Goal: Information Seeking & Learning: Compare options

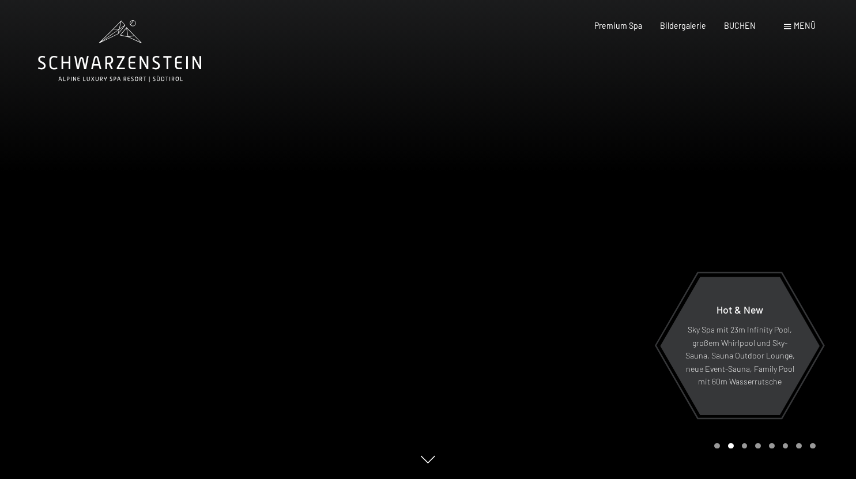
click at [786, 26] on span at bounding box center [787, 26] width 7 height 5
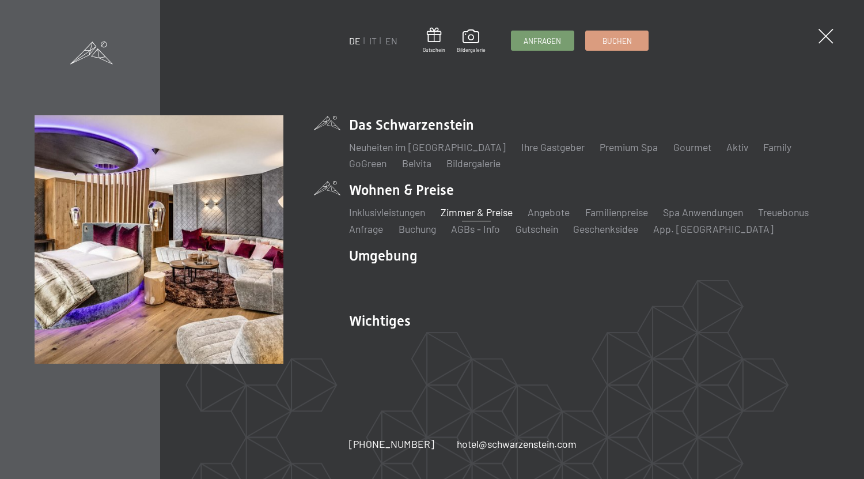
click at [455, 210] on link "Zimmer & Preise" at bounding box center [477, 212] width 72 height 13
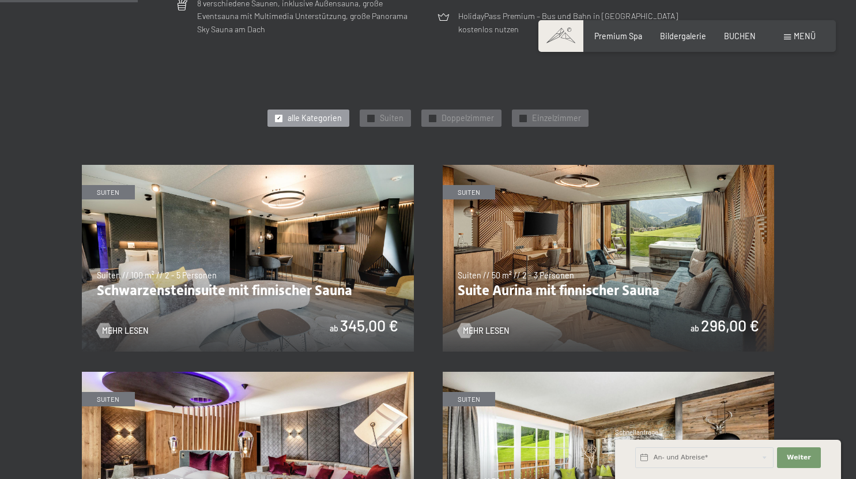
scroll to position [512, 0]
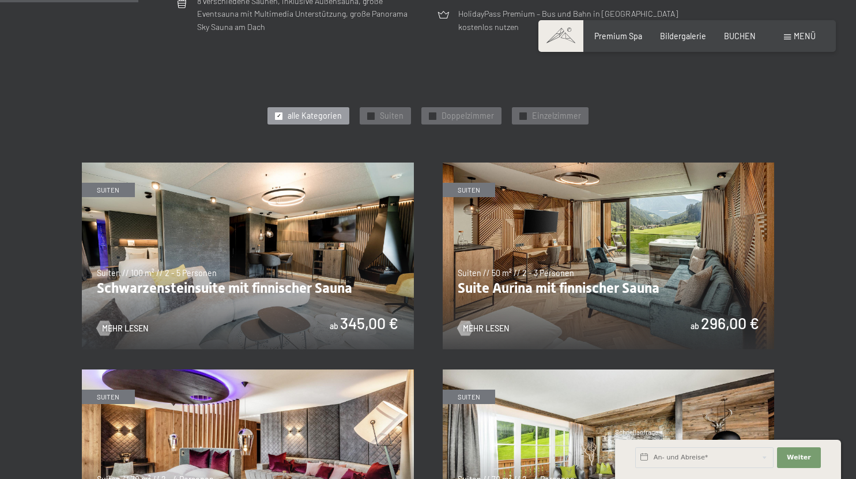
drag, startPoint x: 0, startPoint y: 0, endPoint x: 864, endPoint y: 100, distance: 869.5
click at [683, 255] on img at bounding box center [609, 255] width 332 height 187
click at [214, 238] on img at bounding box center [248, 255] width 332 height 187
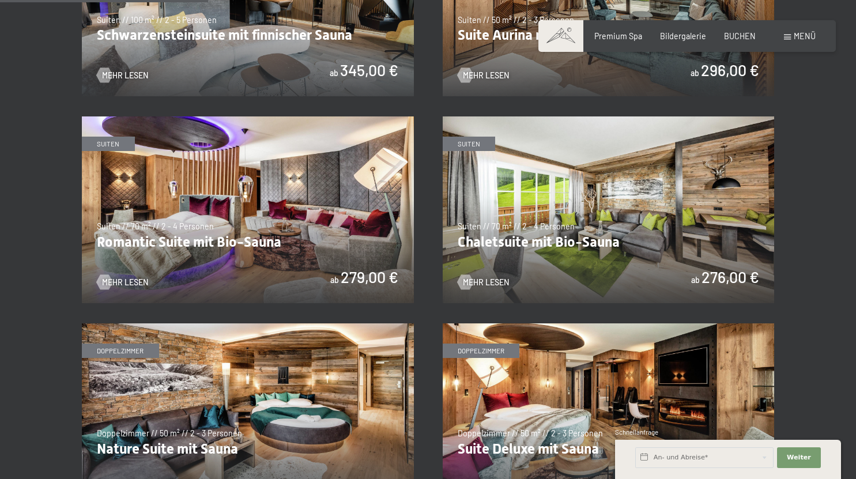
scroll to position [772, 0]
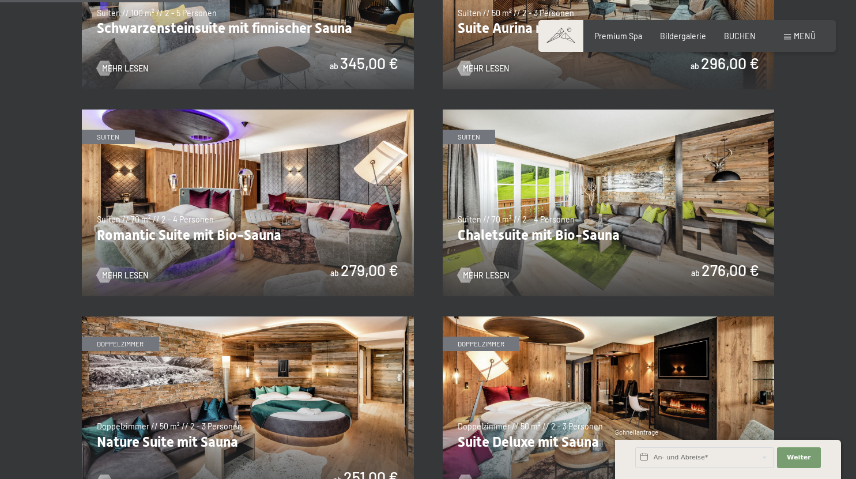
click at [262, 166] on img at bounding box center [248, 202] width 332 height 187
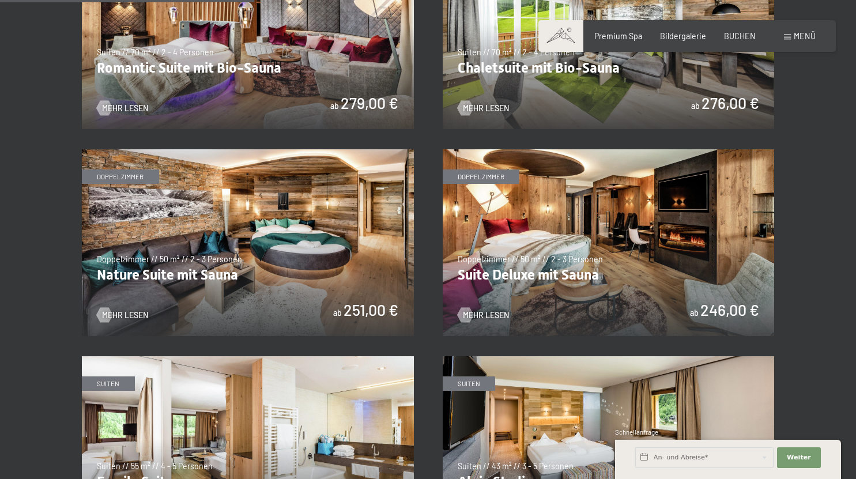
scroll to position [941, 0]
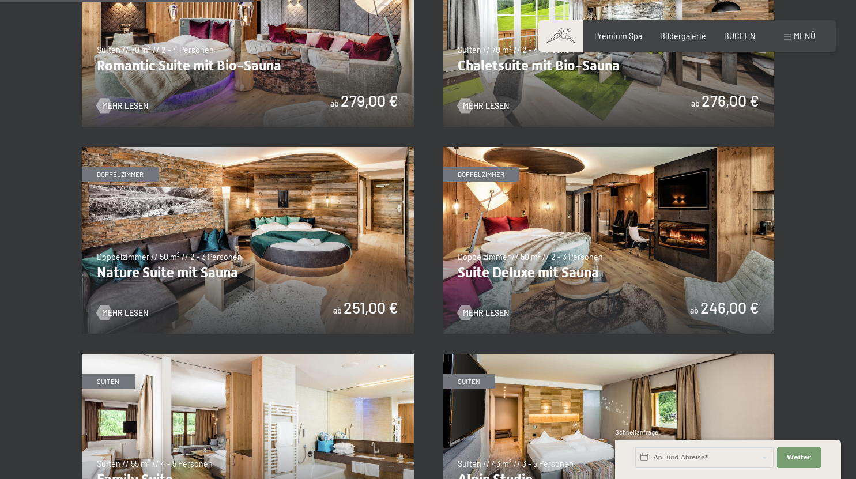
click at [249, 207] on img at bounding box center [248, 240] width 332 height 187
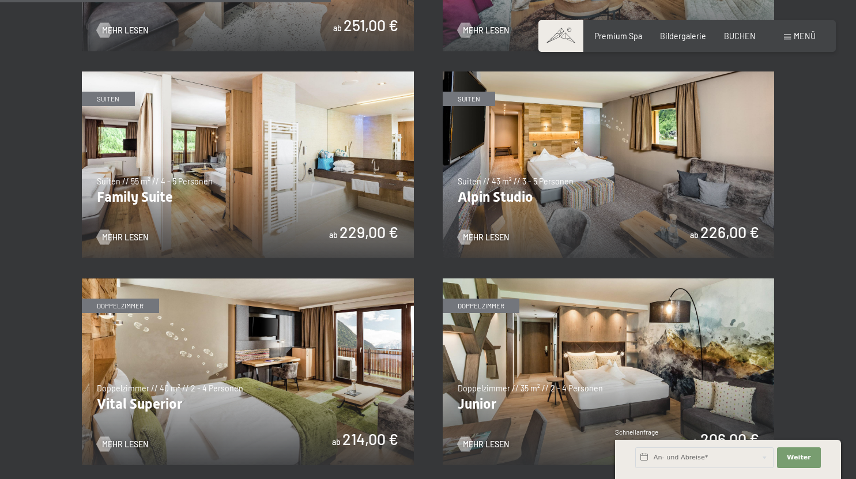
scroll to position [1226, 0]
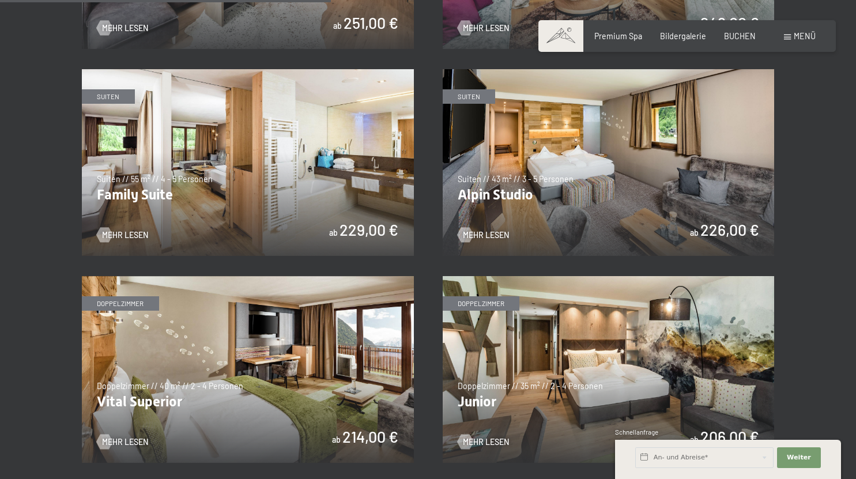
click at [617, 145] on img at bounding box center [609, 162] width 332 height 187
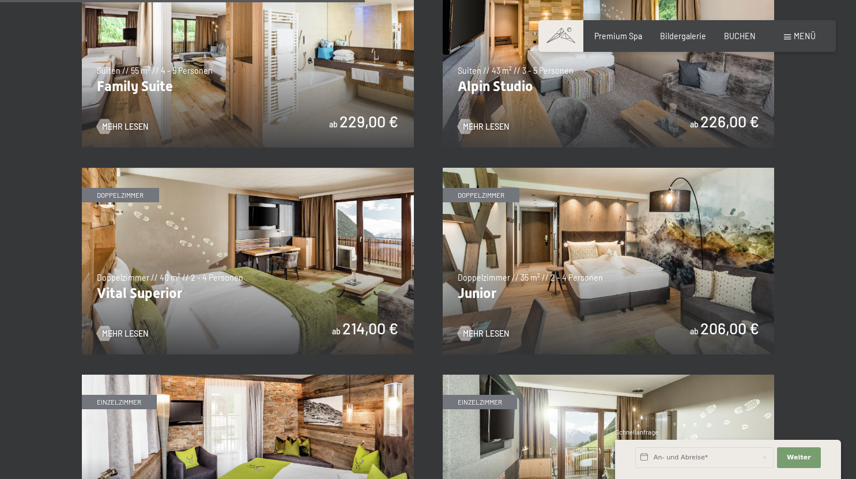
scroll to position [1352, 0]
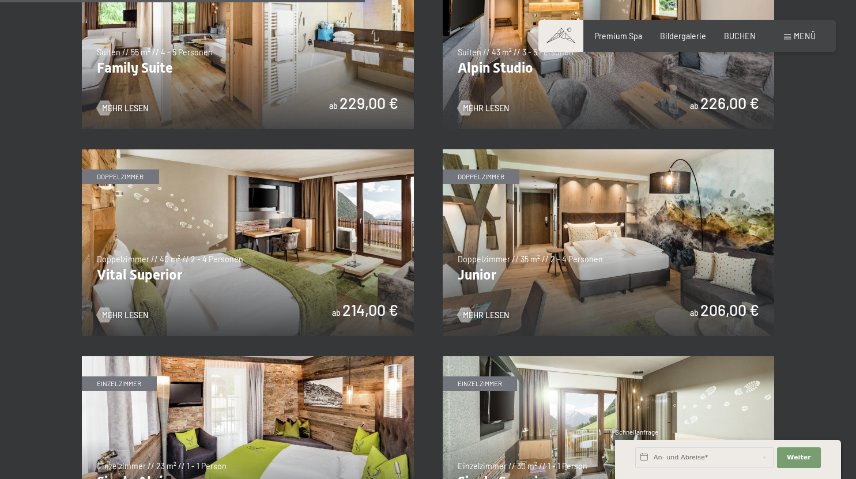
click at [292, 214] on img at bounding box center [248, 242] width 332 height 187
click at [634, 275] on img at bounding box center [609, 242] width 332 height 187
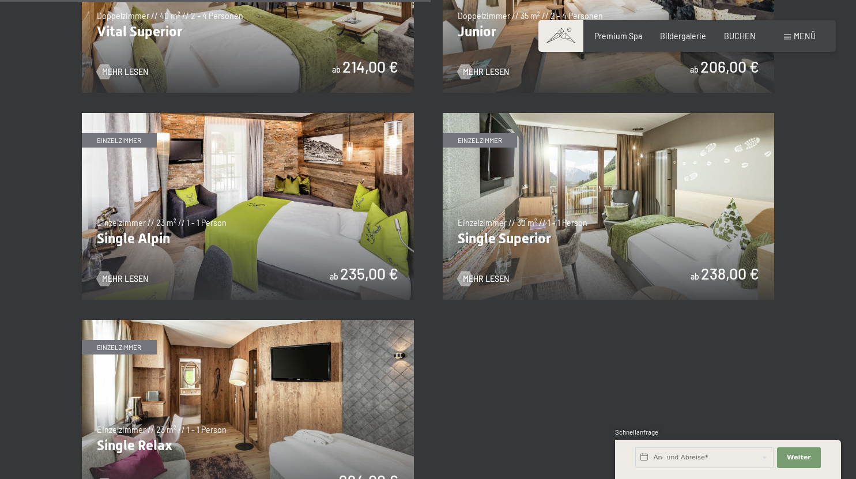
scroll to position [1600, 0]
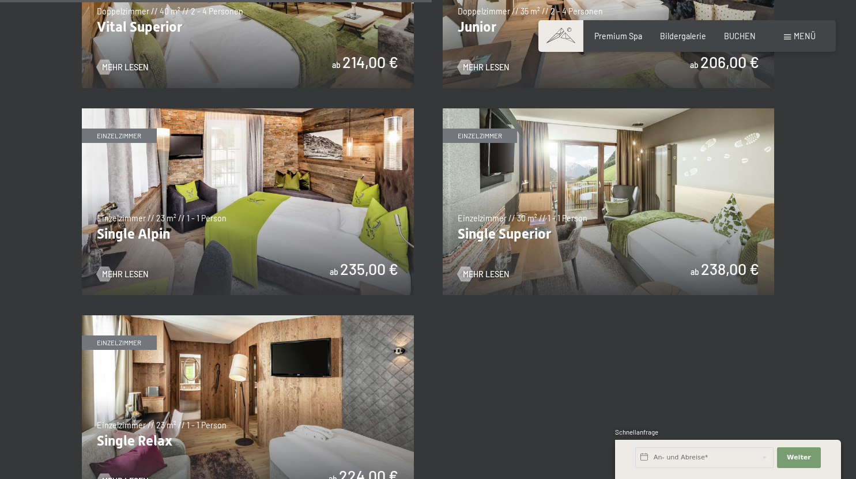
click at [686, 172] on img at bounding box center [609, 201] width 332 height 187
click at [312, 215] on img at bounding box center [248, 201] width 332 height 187
click at [248, 406] on img at bounding box center [248, 408] width 332 height 187
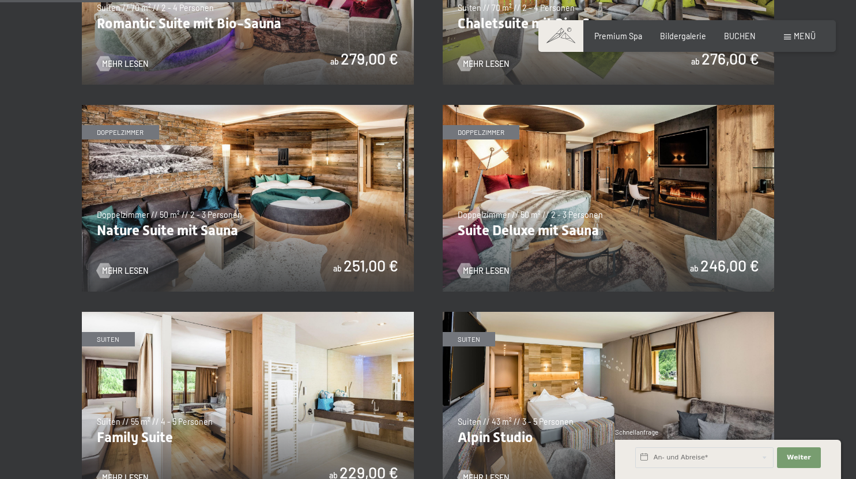
scroll to position [985, 0]
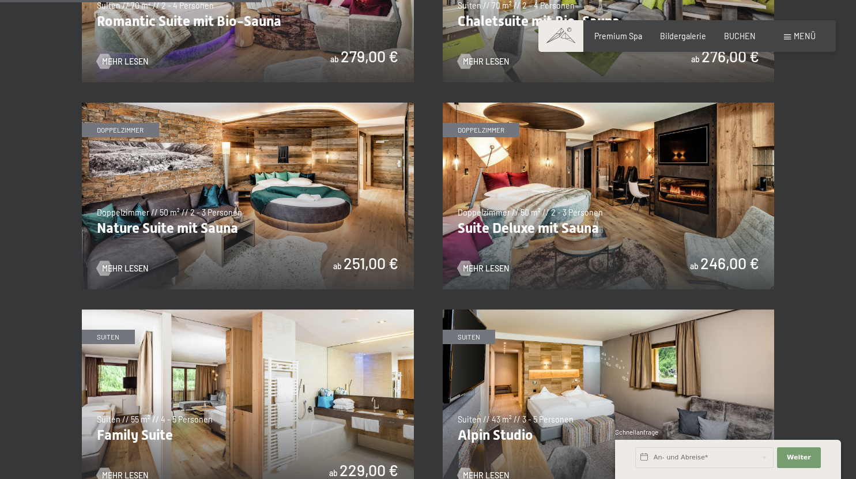
click at [690, 166] on img at bounding box center [609, 196] width 332 height 187
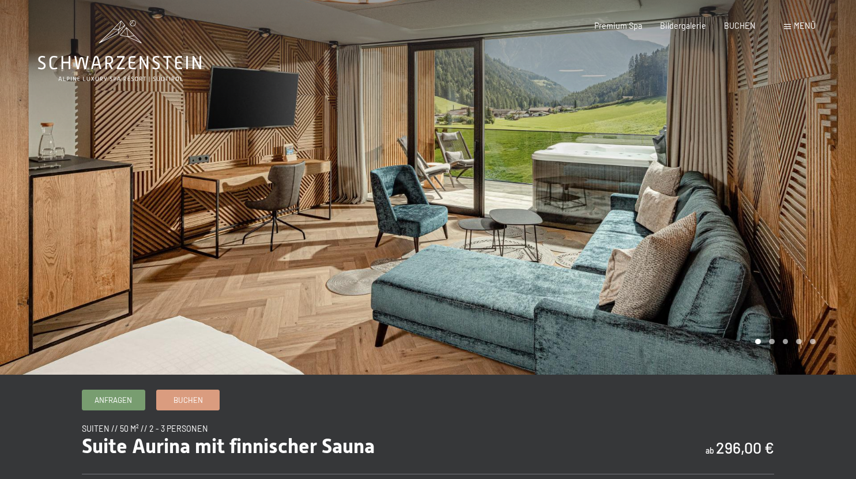
click at [682, 252] on div at bounding box center [642, 187] width 428 height 375
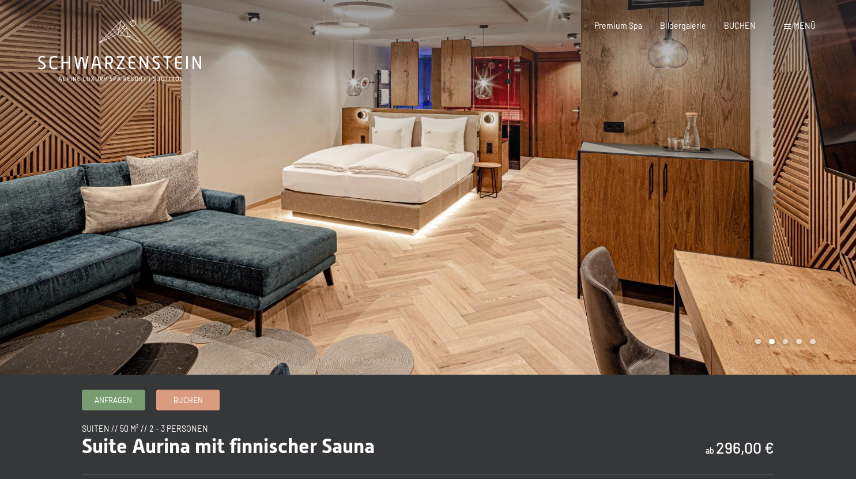
click at [682, 252] on div at bounding box center [642, 187] width 428 height 375
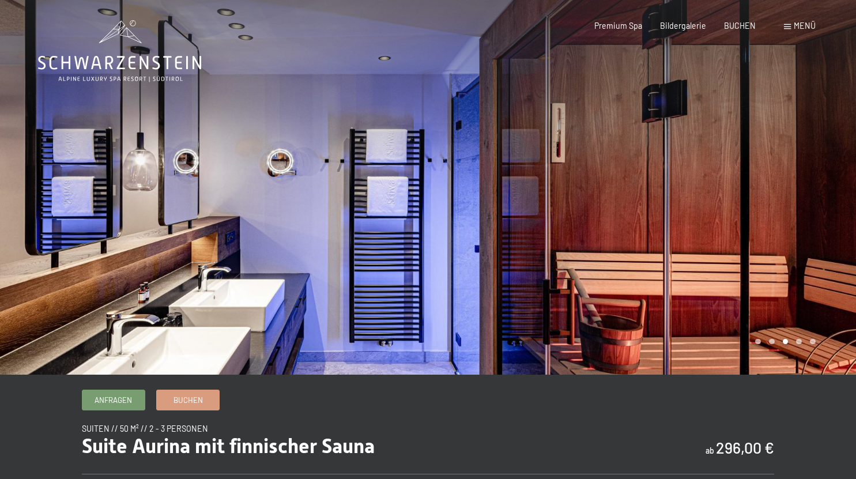
click at [682, 252] on div at bounding box center [642, 187] width 428 height 375
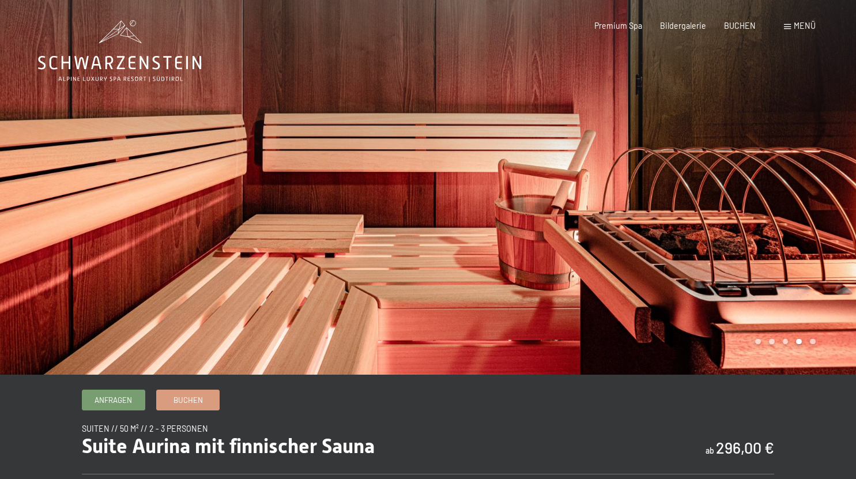
click at [682, 252] on div at bounding box center [642, 187] width 428 height 375
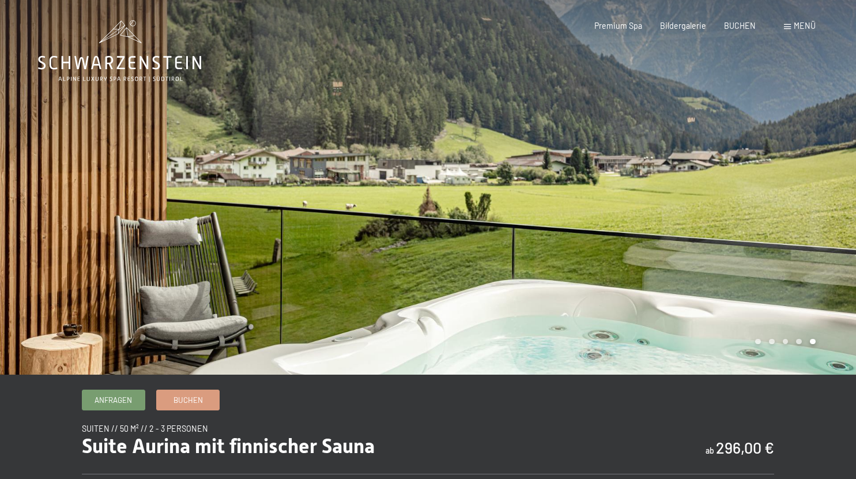
click at [682, 252] on div at bounding box center [642, 187] width 428 height 375
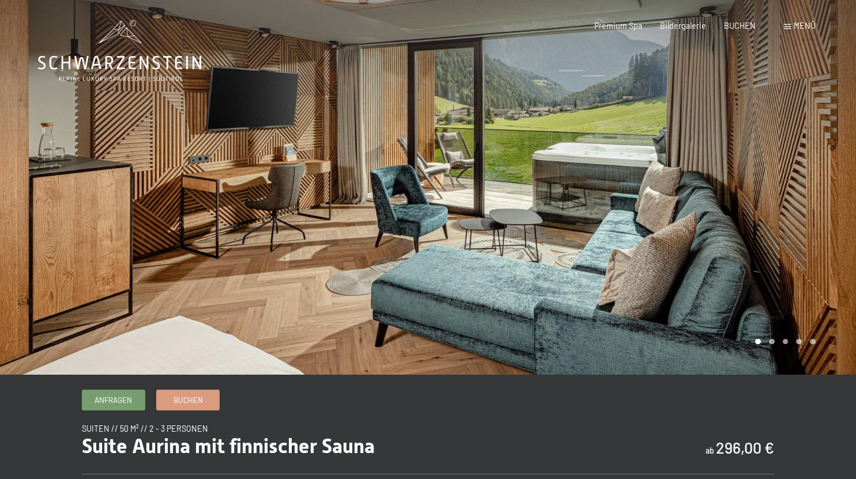
click at [682, 252] on div at bounding box center [642, 187] width 428 height 375
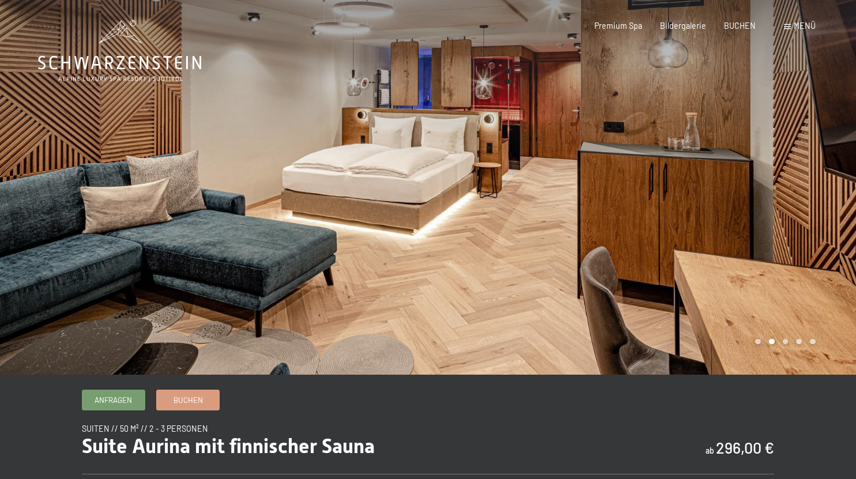
click at [682, 252] on div at bounding box center [642, 187] width 428 height 375
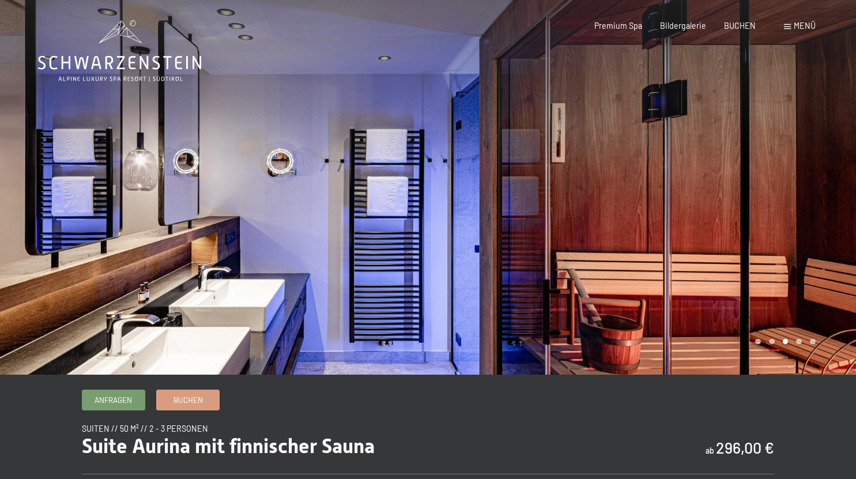
click at [682, 252] on div at bounding box center [642, 187] width 428 height 375
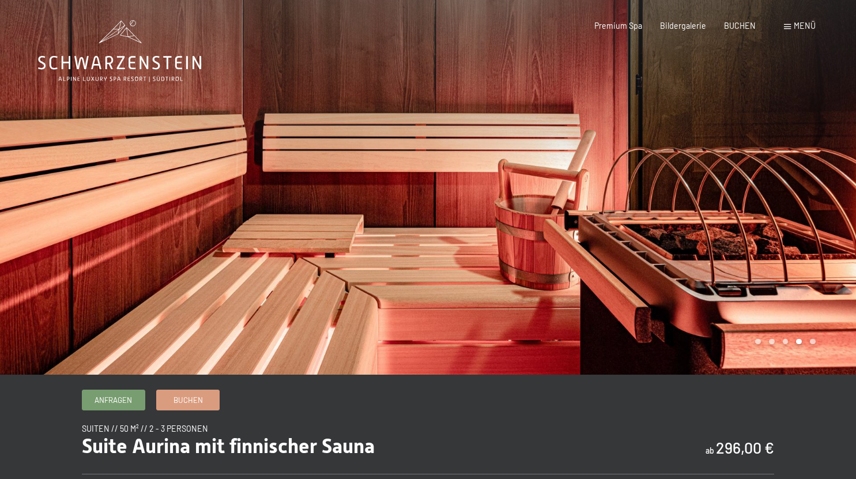
click at [682, 252] on div at bounding box center [642, 187] width 428 height 375
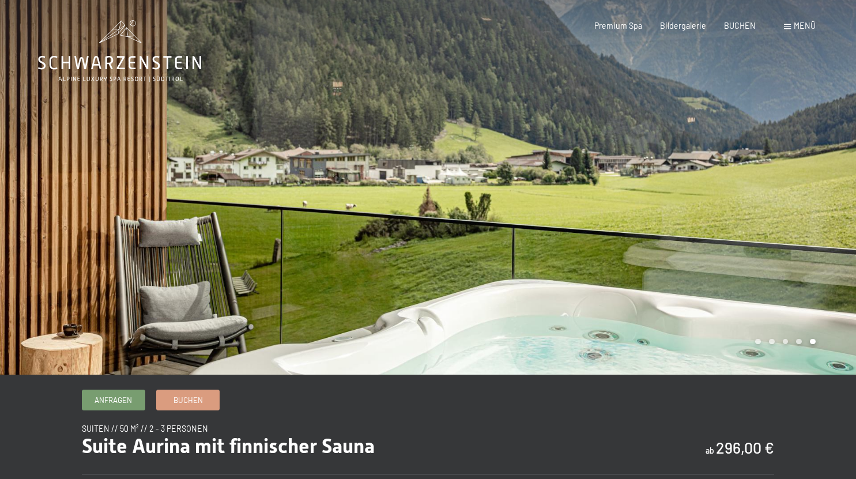
click at [682, 252] on div at bounding box center [642, 187] width 428 height 375
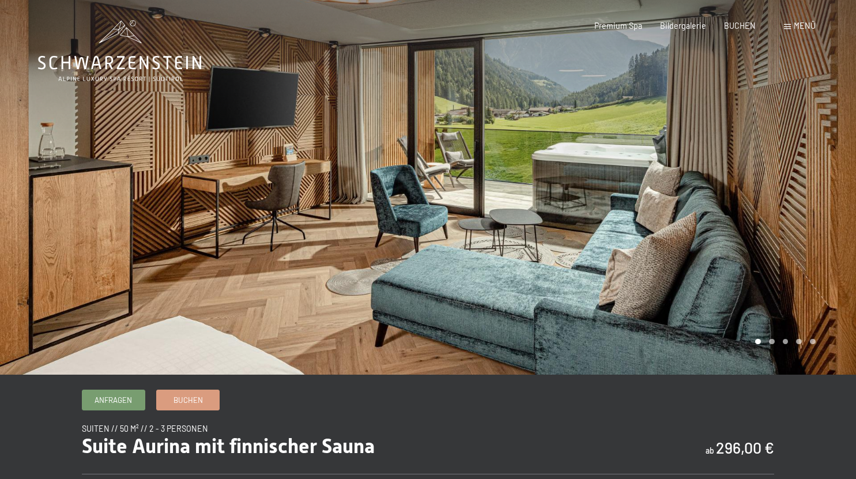
click at [682, 252] on div at bounding box center [642, 187] width 428 height 375
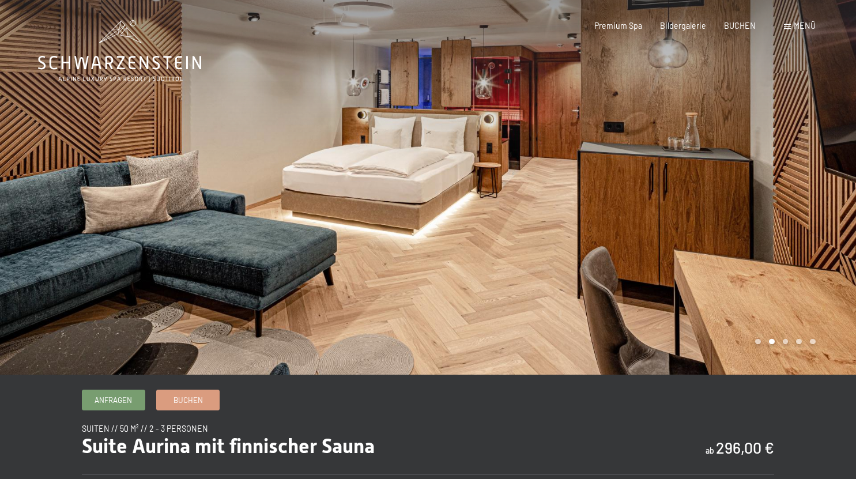
click at [682, 252] on div at bounding box center [642, 187] width 428 height 375
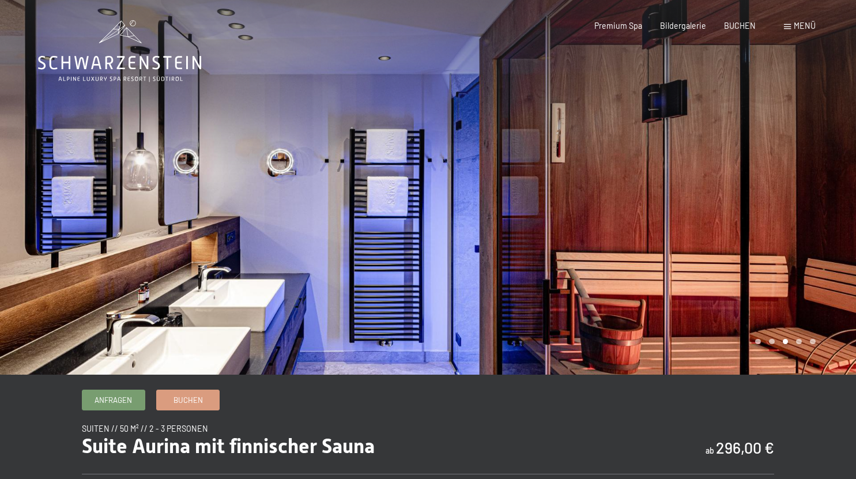
click at [682, 252] on div at bounding box center [642, 187] width 428 height 375
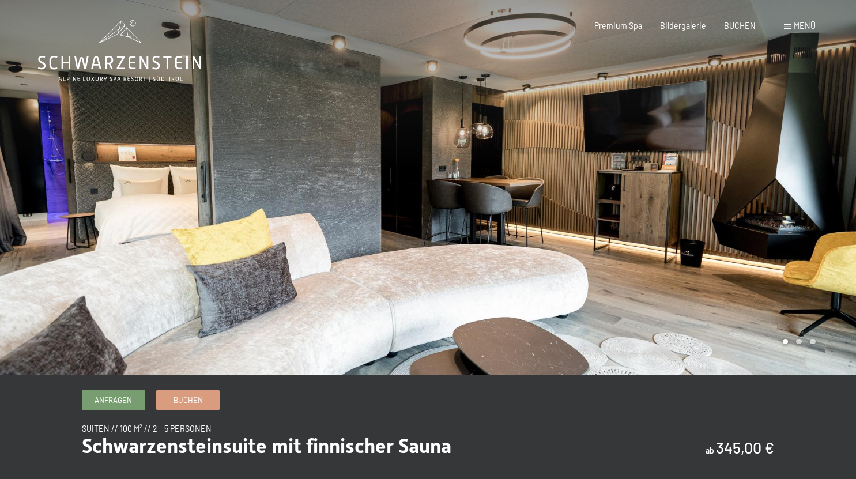
click at [777, 228] on div at bounding box center [642, 187] width 428 height 375
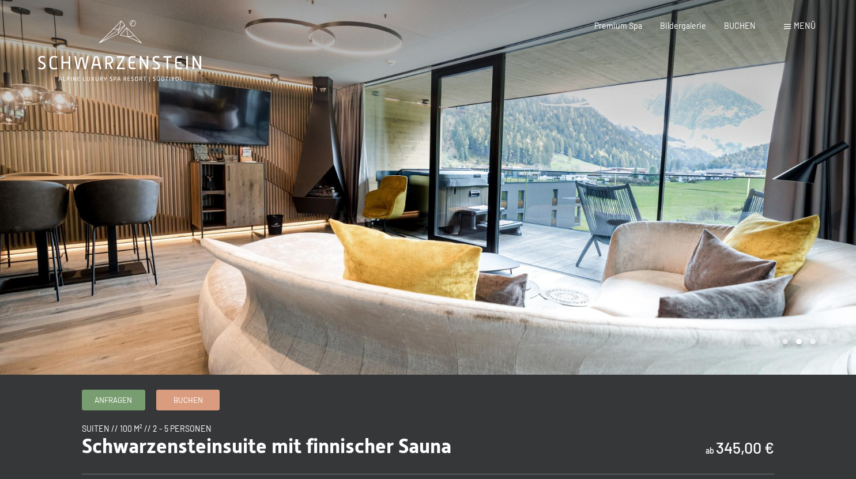
click at [777, 228] on div at bounding box center [642, 187] width 428 height 375
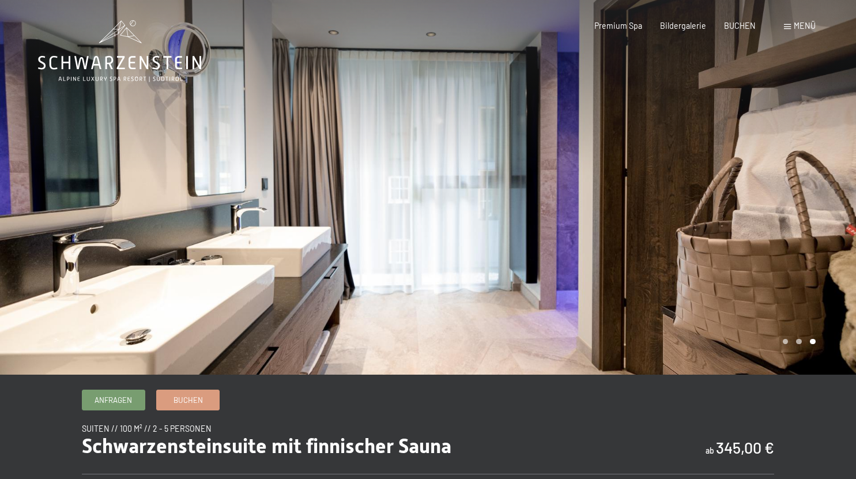
click at [777, 228] on div at bounding box center [642, 187] width 428 height 375
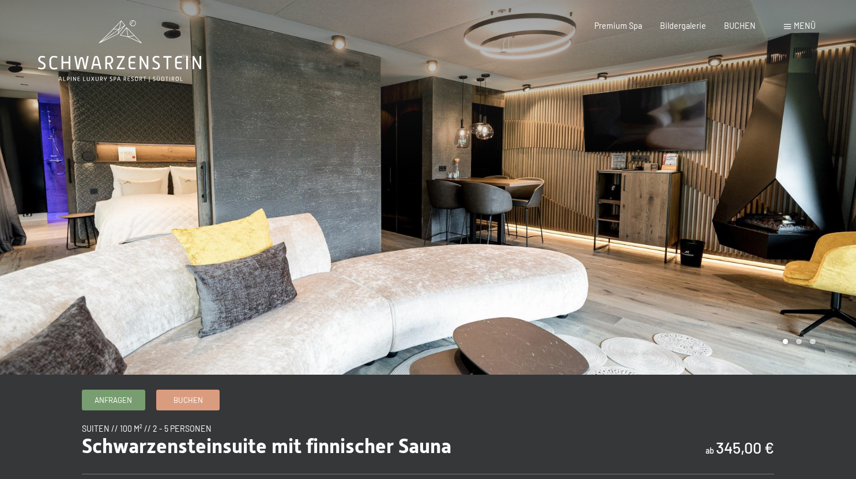
click at [777, 228] on div at bounding box center [642, 187] width 428 height 375
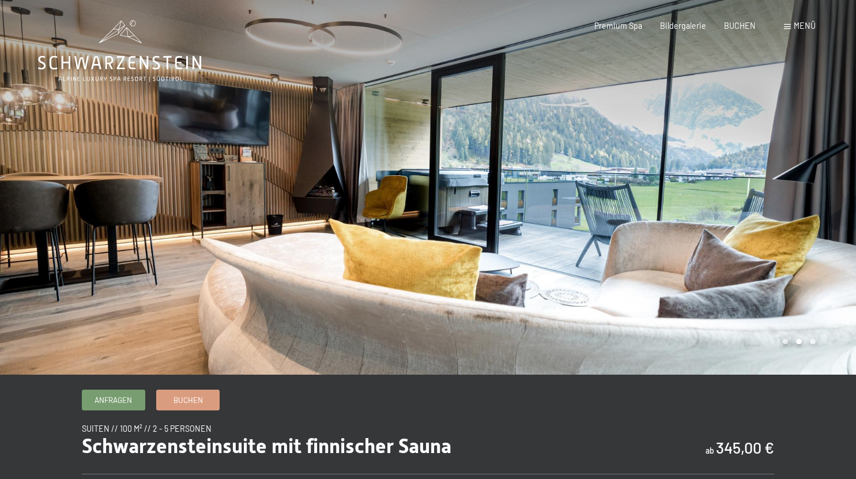
click at [777, 228] on div at bounding box center [642, 187] width 428 height 375
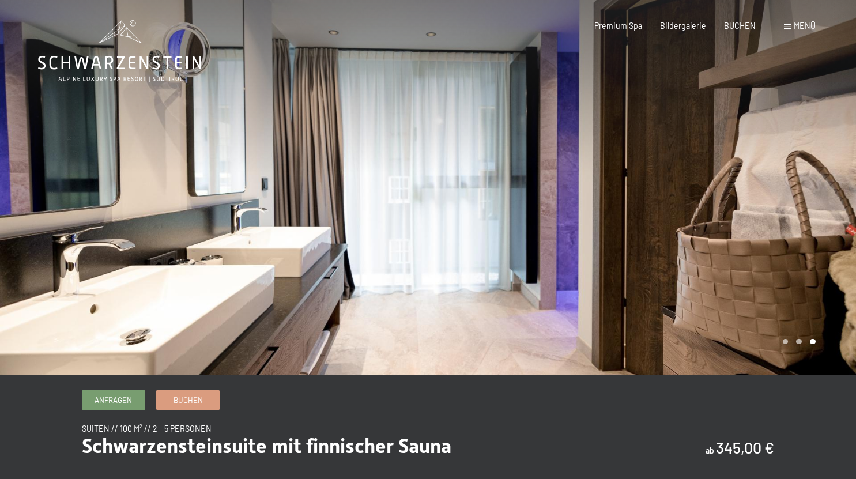
click at [777, 228] on div at bounding box center [642, 187] width 428 height 375
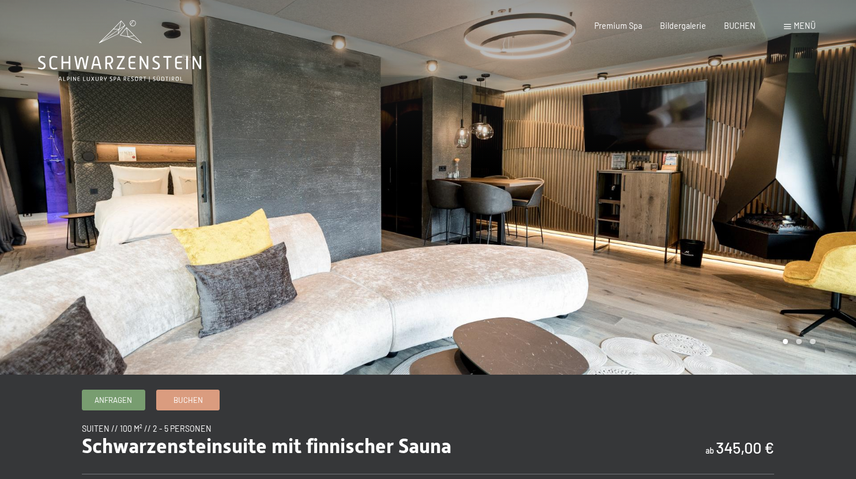
click at [777, 228] on div at bounding box center [642, 187] width 428 height 375
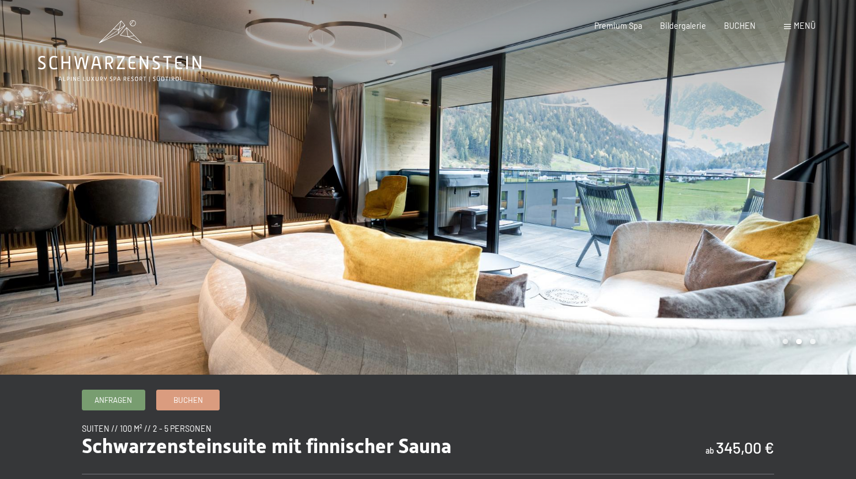
click at [777, 228] on div at bounding box center [642, 187] width 428 height 375
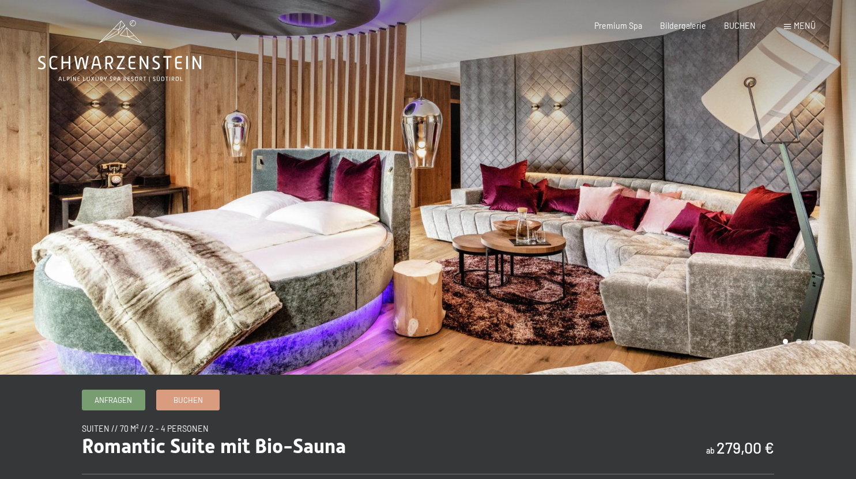
click at [811, 196] on div at bounding box center [642, 187] width 428 height 375
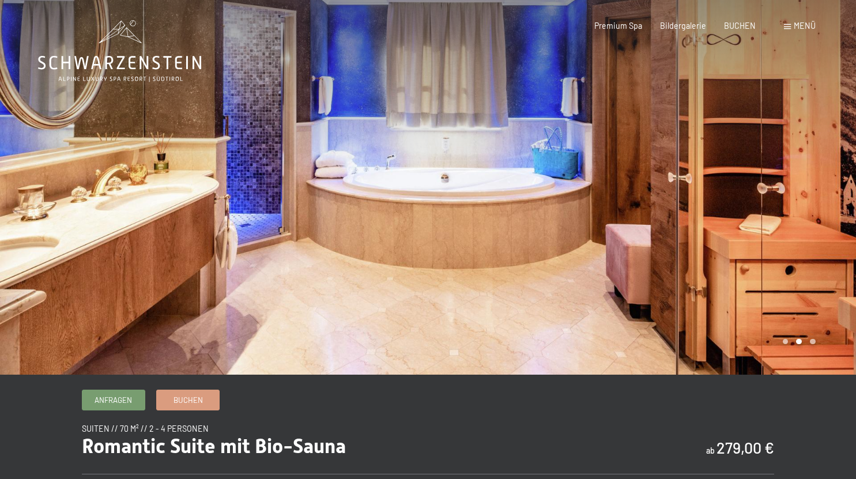
click at [811, 196] on div at bounding box center [642, 187] width 428 height 375
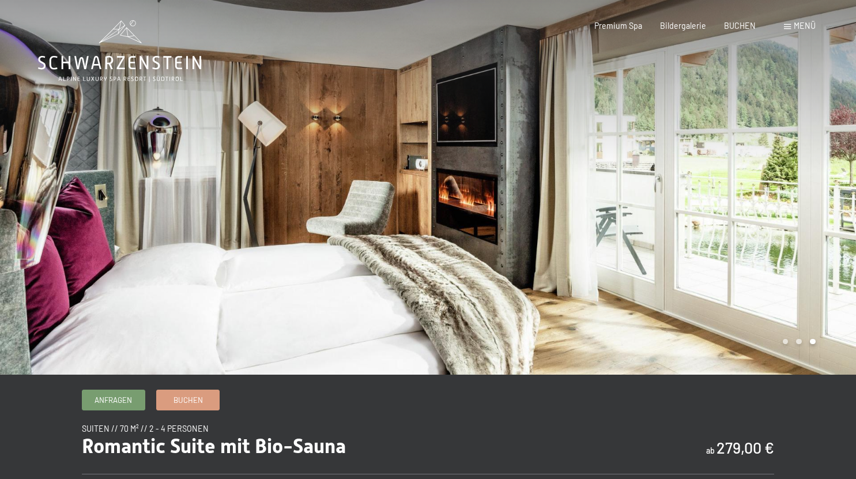
click at [811, 196] on div at bounding box center [642, 187] width 428 height 375
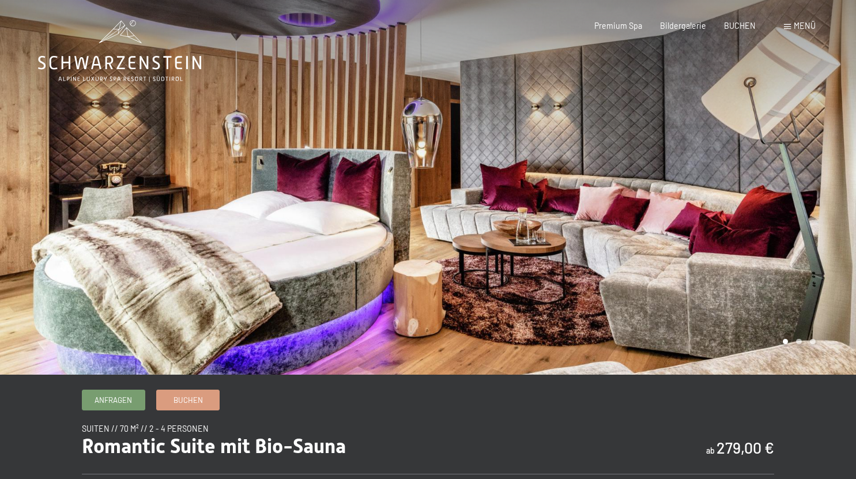
click at [811, 196] on div at bounding box center [642, 187] width 428 height 375
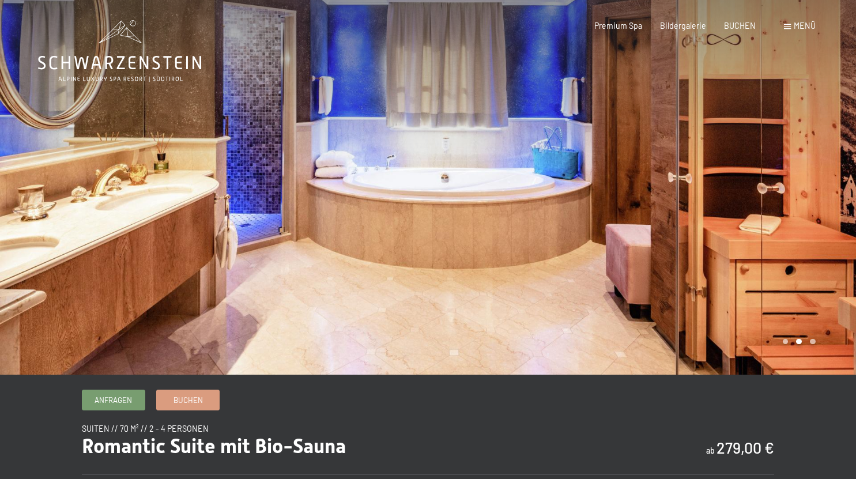
click at [811, 196] on div at bounding box center [642, 187] width 428 height 375
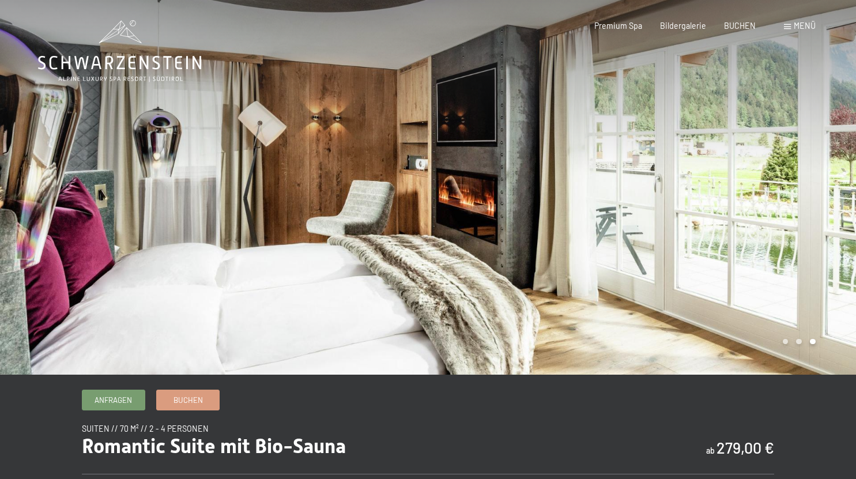
click at [811, 196] on div at bounding box center [642, 187] width 428 height 375
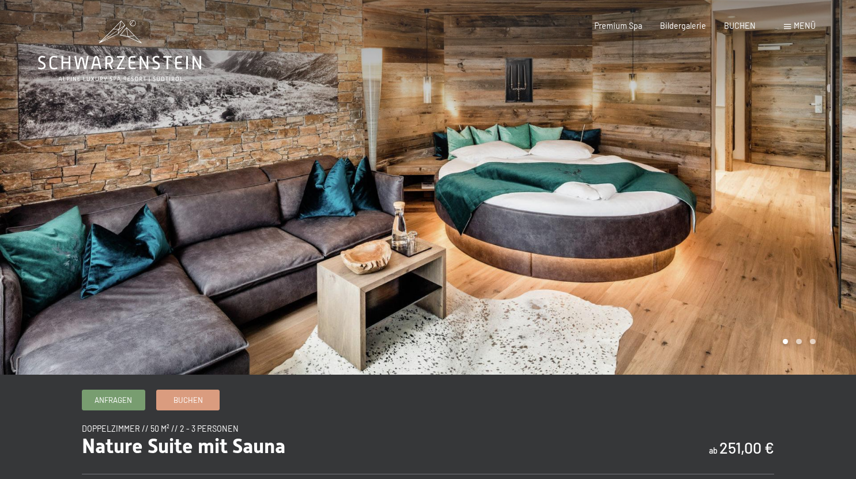
click at [834, 177] on div at bounding box center [642, 187] width 428 height 375
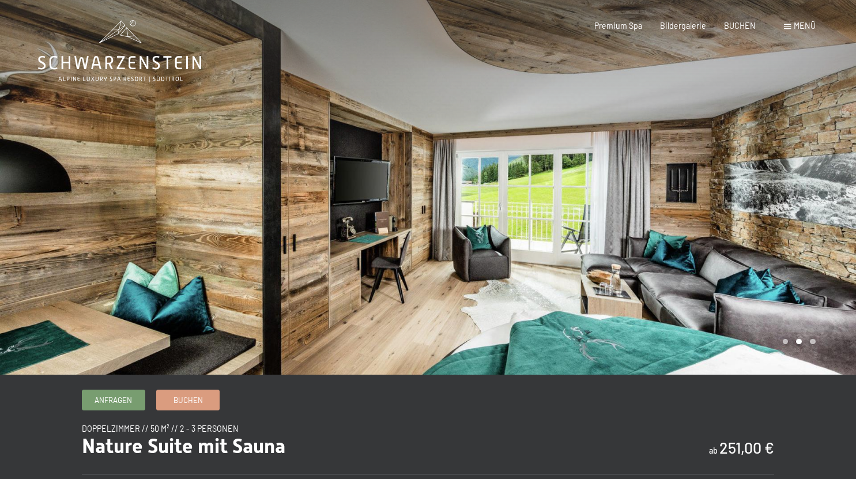
click at [834, 177] on div at bounding box center [642, 187] width 428 height 375
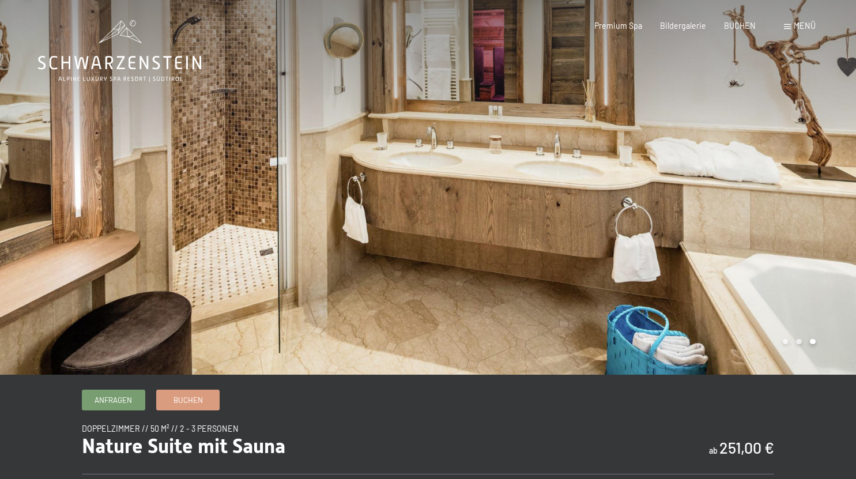
click at [834, 177] on div at bounding box center [642, 187] width 428 height 375
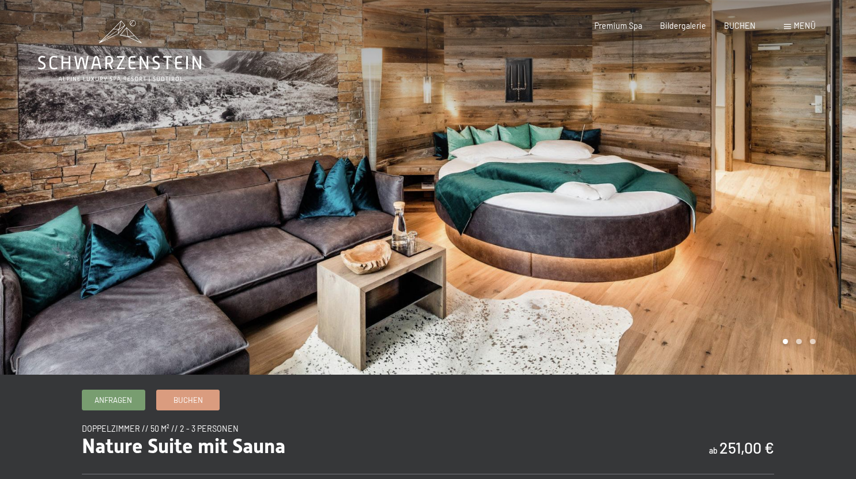
click at [834, 177] on div at bounding box center [642, 187] width 428 height 375
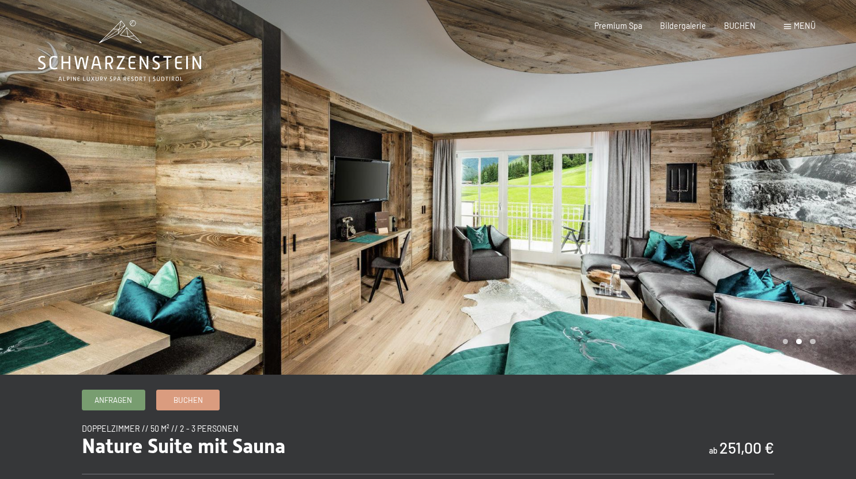
click at [834, 177] on div at bounding box center [642, 187] width 428 height 375
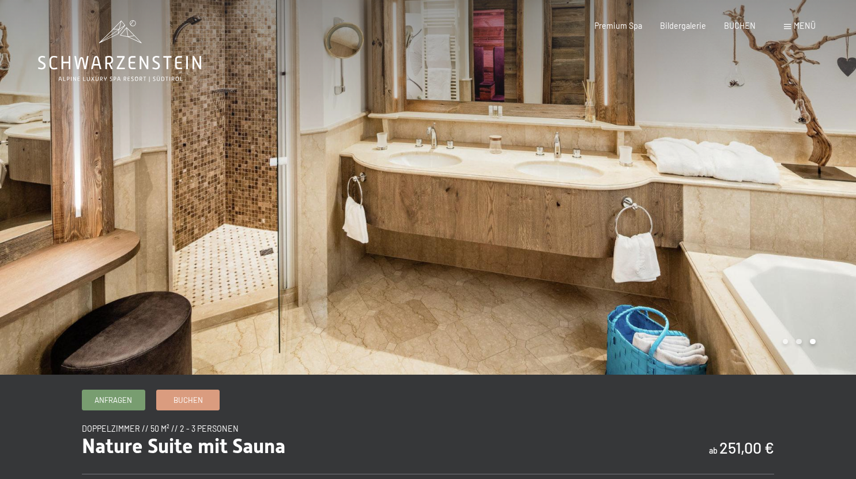
click at [834, 177] on div at bounding box center [642, 187] width 428 height 375
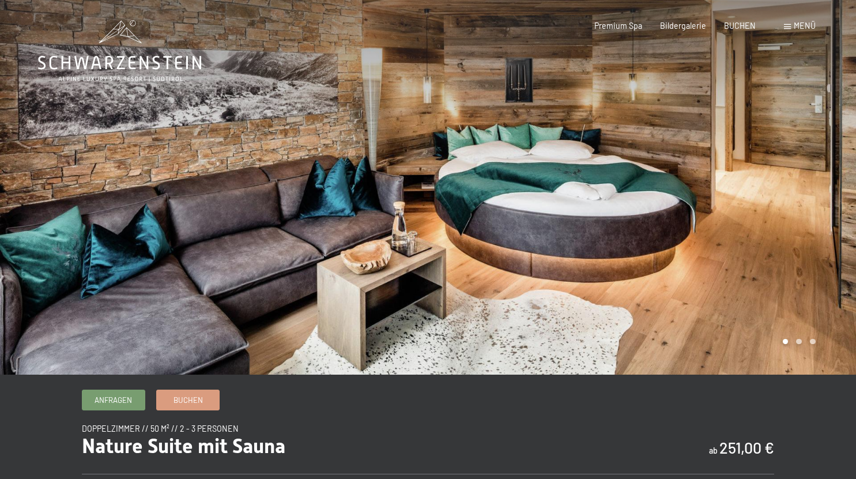
click at [834, 177] on div at bounding box center [642, 187] width 428 height 375
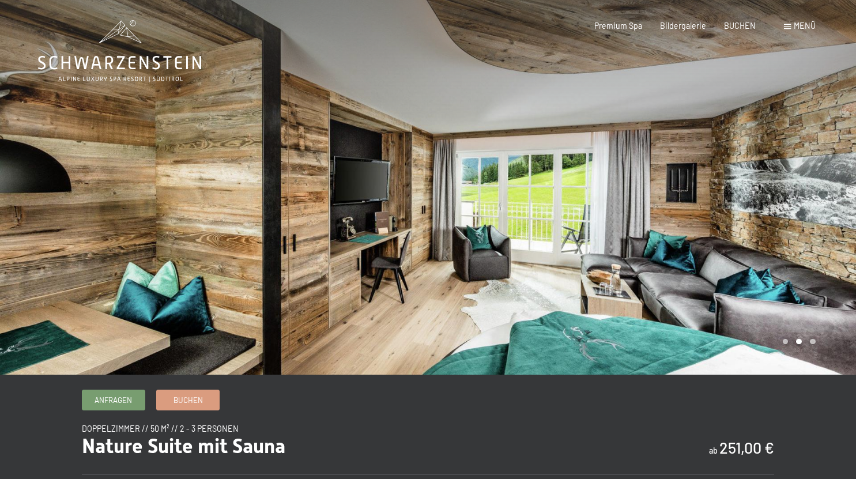
click at [834, 177] on div at bounding box center [642, 187] width 428 height 375
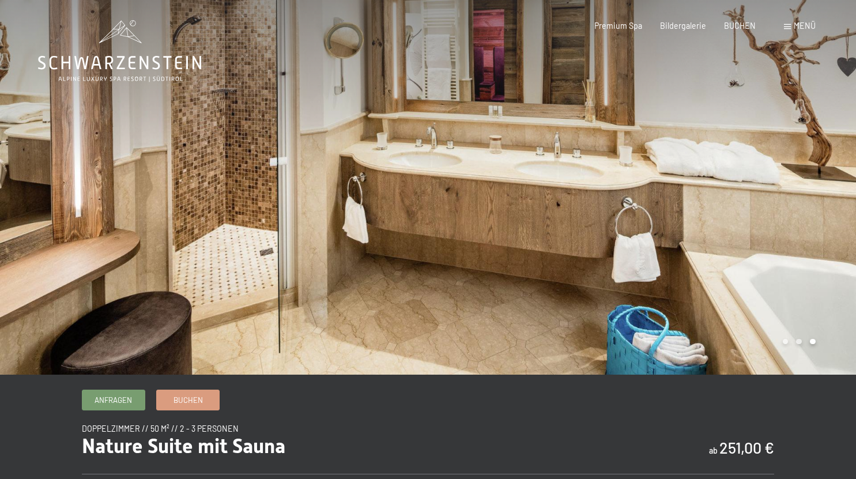
click at [834, 177] on div at bounding box center [642, 187] width 428 height 375
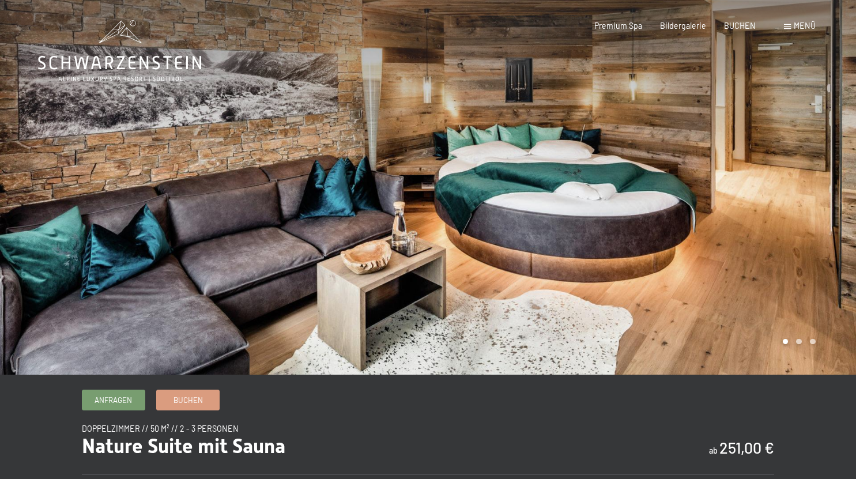
click at [834, 177] on div at bounding box center [642, 187] width 428 height 375
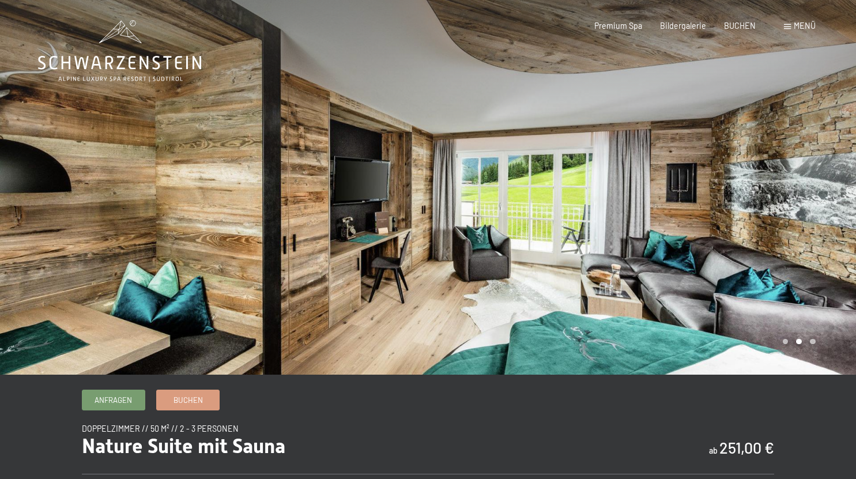
click at [834, 177] on div at bounding box center [642, 187] width 428 height 375
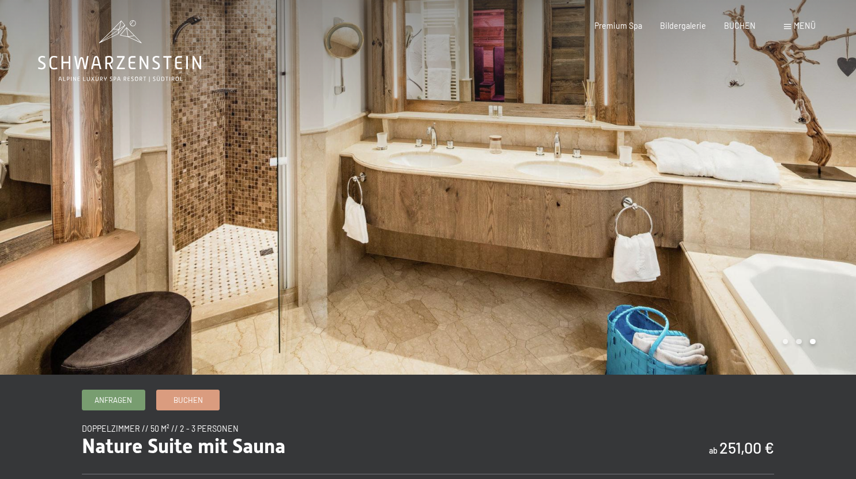
click at [834, 177] on div at bounding box center [642, 187] width 428 height 375
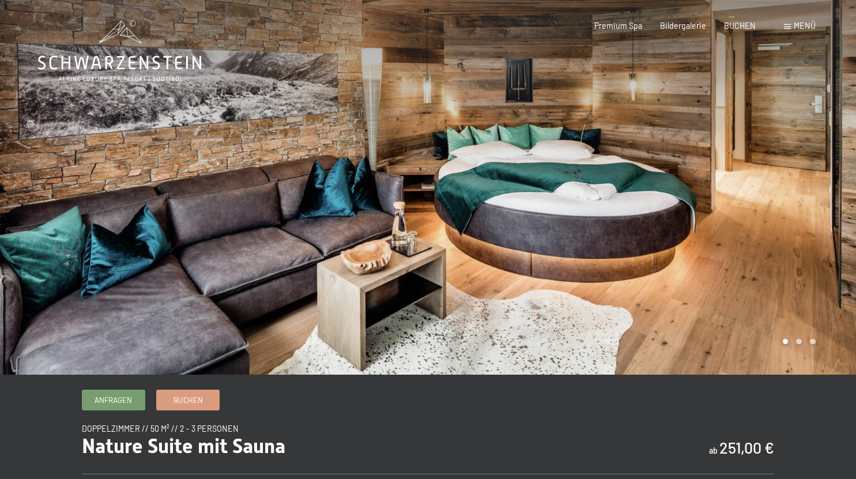
click at [834, 177] on div at bounding box center [642, 187] width 428 height 375
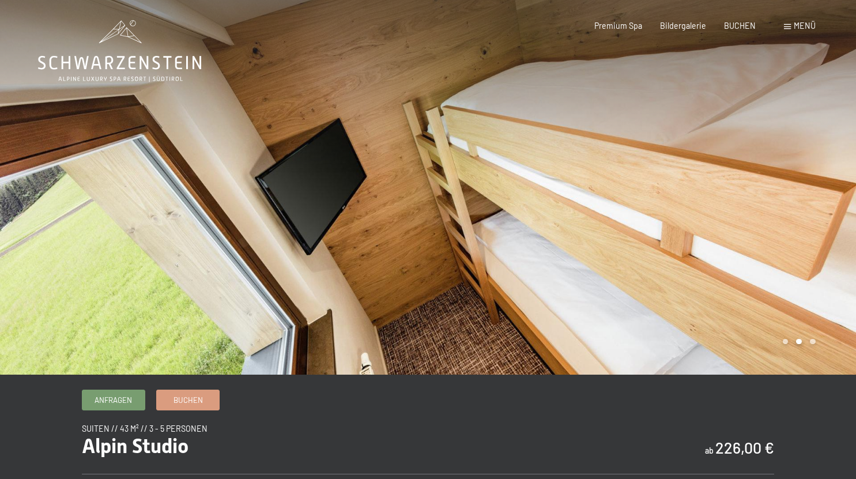
click at [782, 144] on div at bounding box center [642, 187] width 428 height 375
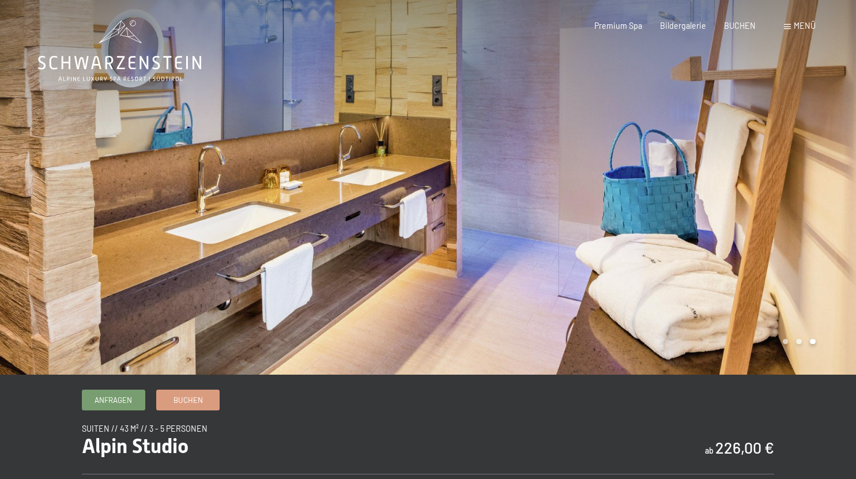
click at [782, 144] on div at bounding box center [642, 187] width 428 height 375
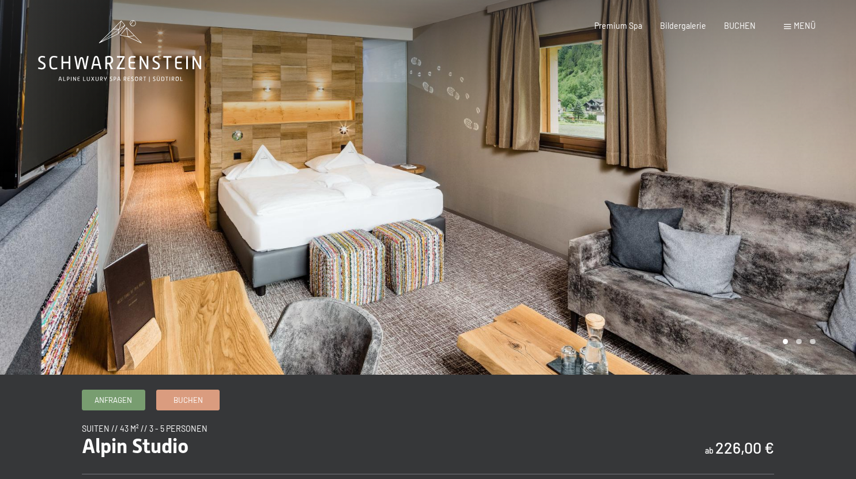
click at [782, 144] on div at bounding box center [642, 187] width 428 height 375
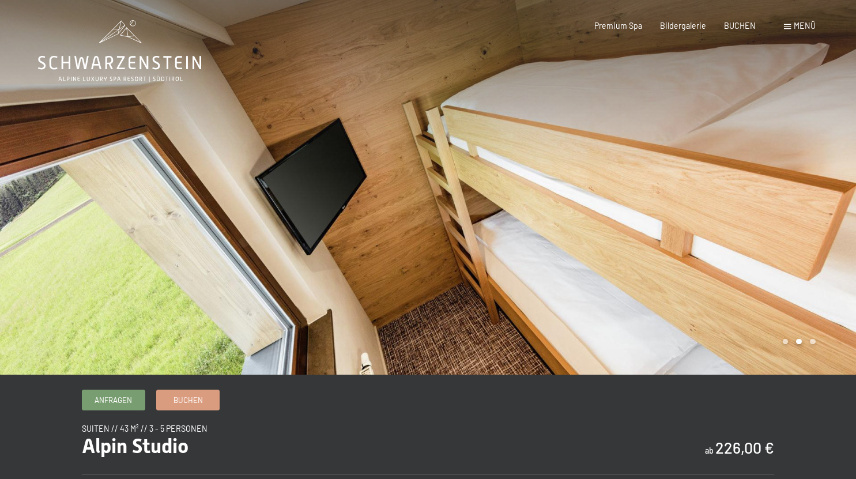
click at [782, 144] on div at bounding box center [642, 187] width 428 height 375
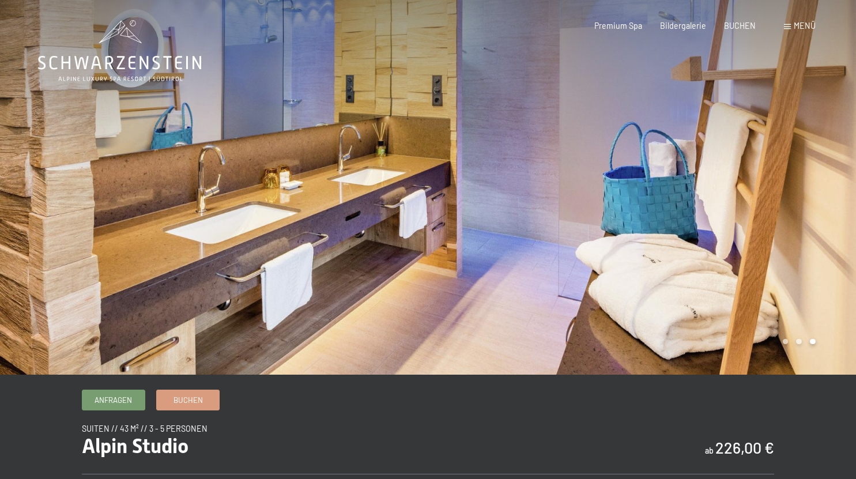
click at [782, 144] on div at bounding box center [642, 187] width 428 height 375
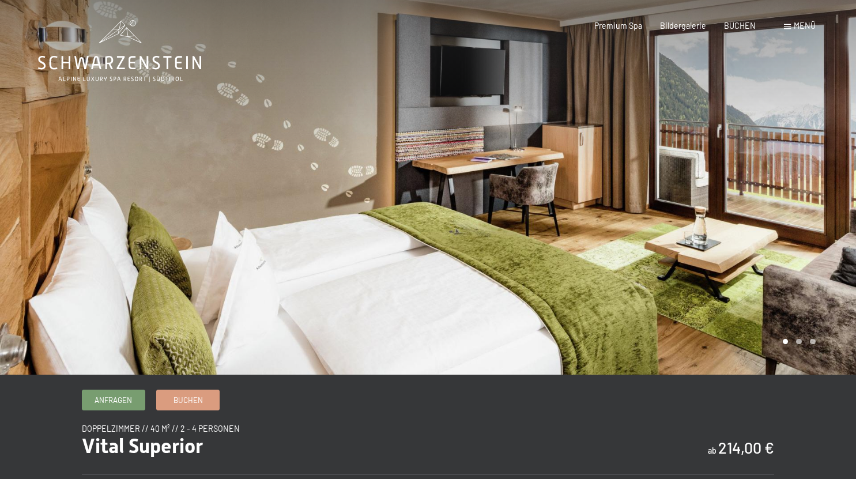
click at [823, 214] on div at bounding box center [642, 187] width 428 height 375
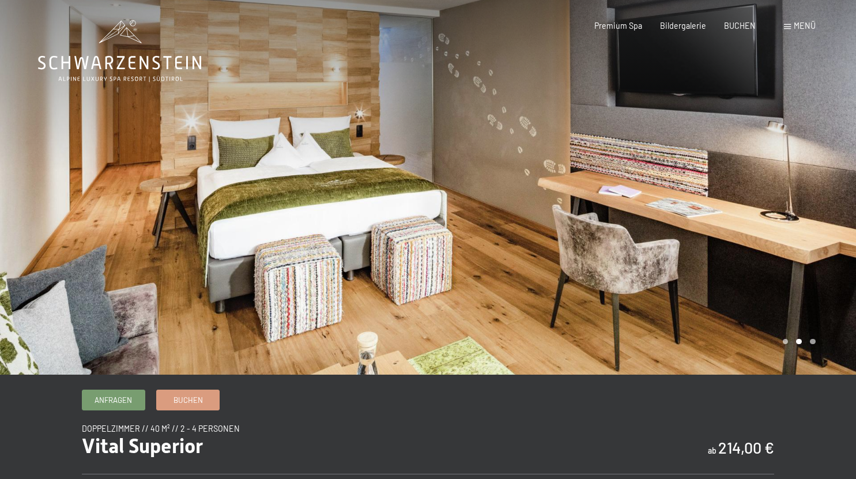
click at [823, 214] on div at bounding box center [642, 187] width 428 height 375
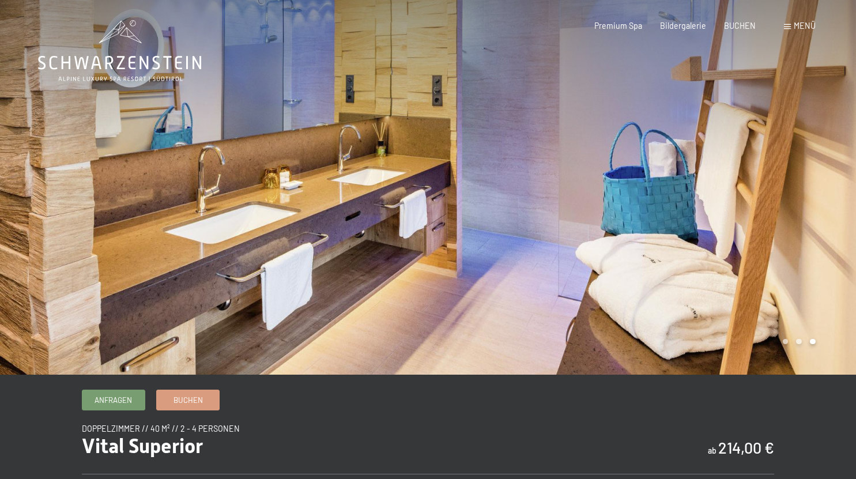
click at [823, 214] on div at bounding box center [642, 187] width 428 height 375
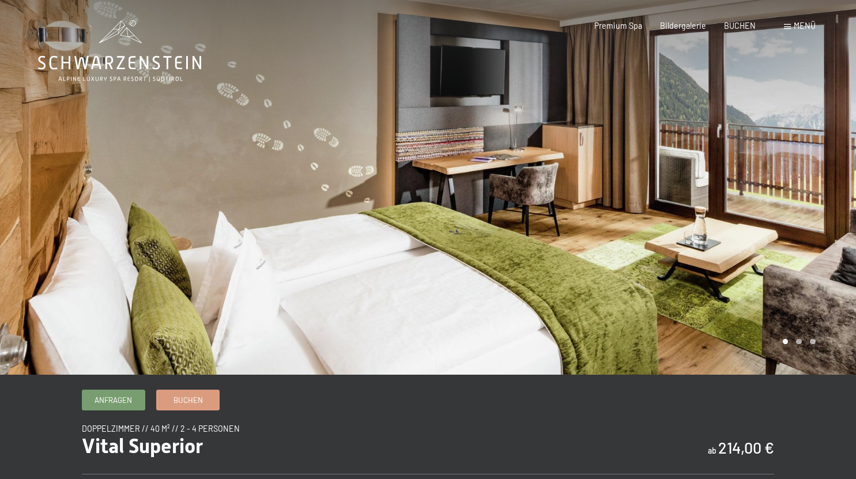
click at [823, 214] on div at bounding box center [642, 187] width 428 height 375
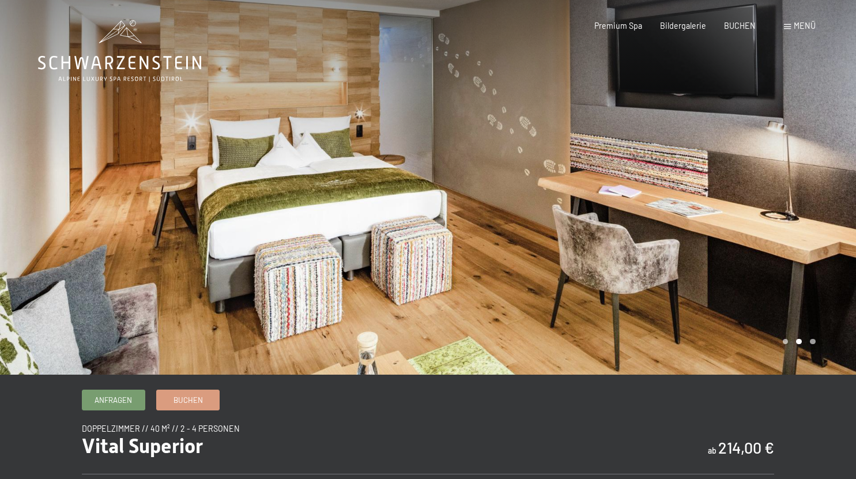
click at [823, 214] on div at bounding box center [642, 187] width 428 height 375
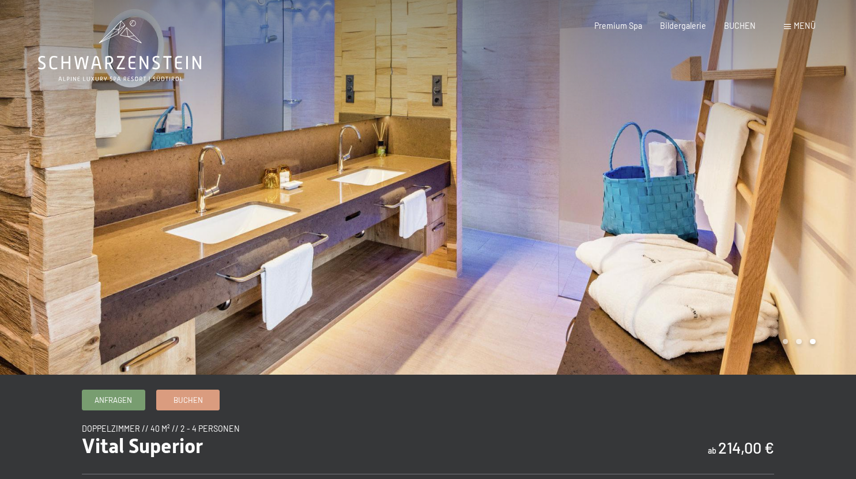
click at [823, 214] on div at bounding box center [642, 187] width 428 height 375
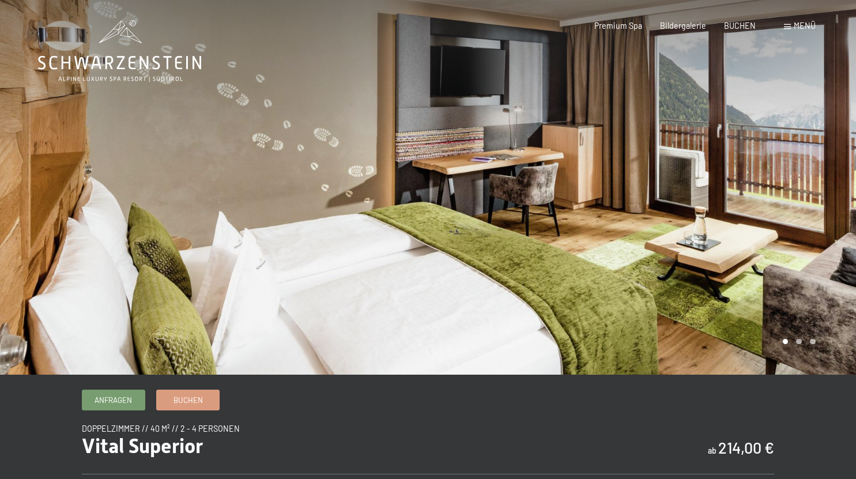
click at [823, 214] on div at bounding box center [642, 187] width 428 height 375
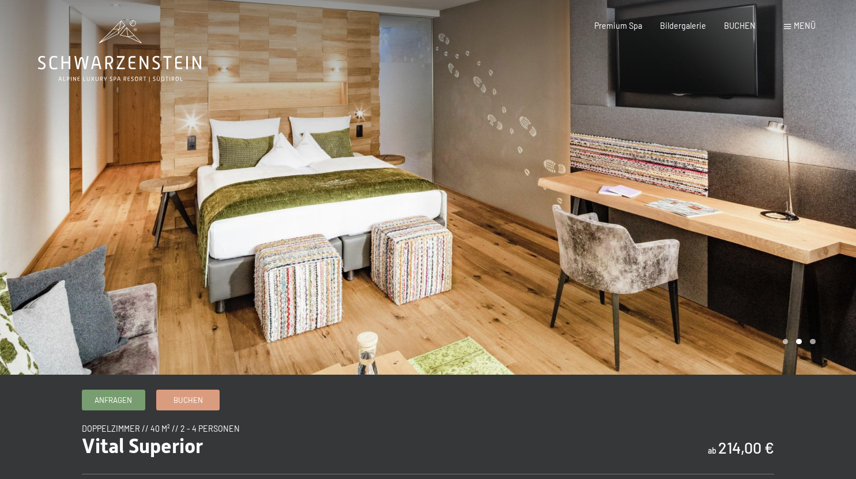
click at [823, 214] on div at bounding box center [642, 187] width 428 height 375
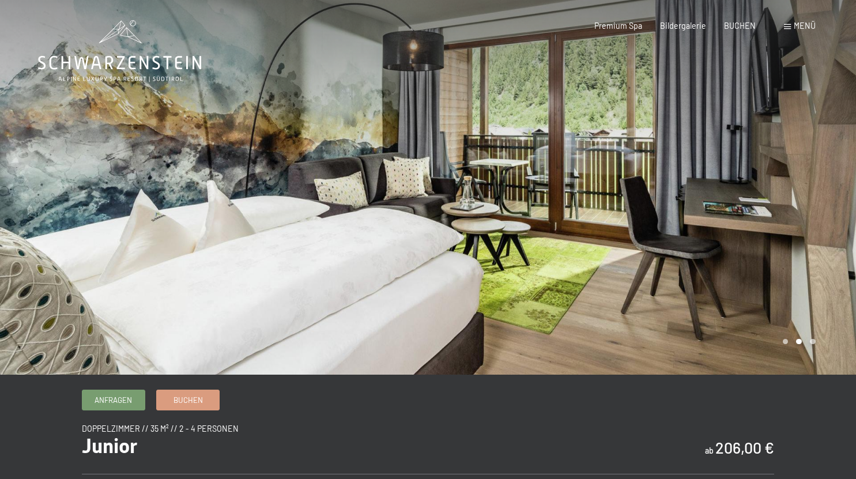
click at [754, 187] on div at bounding box center [642, 187] width 428 height 375
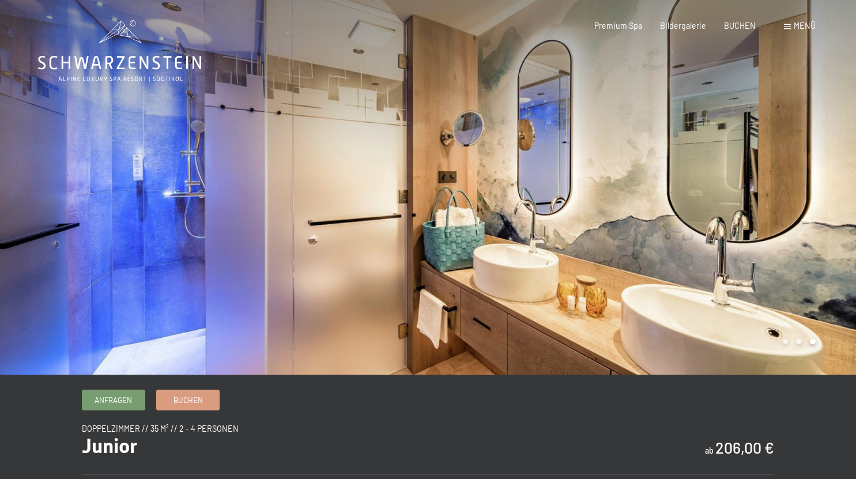
click at [754, 187] on div at bounding box center [642, 187] width 428 height 375
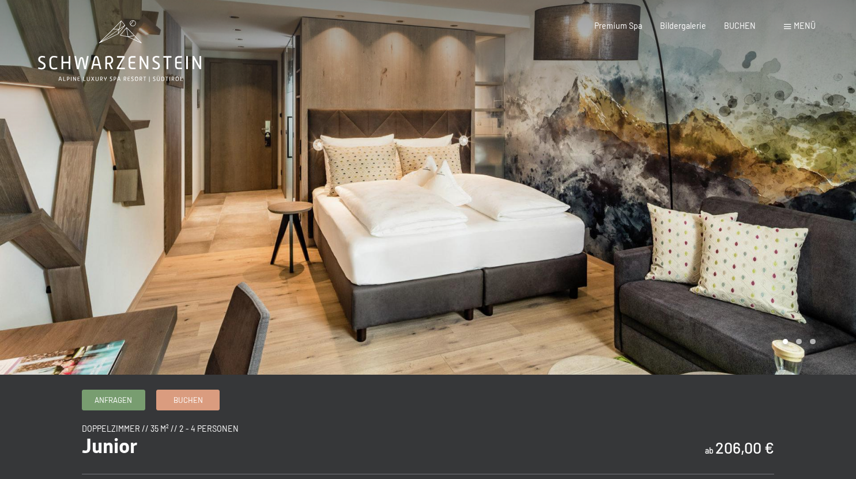
click at [754, 187] on div at bounding box center [642, 187] width 428 height 375
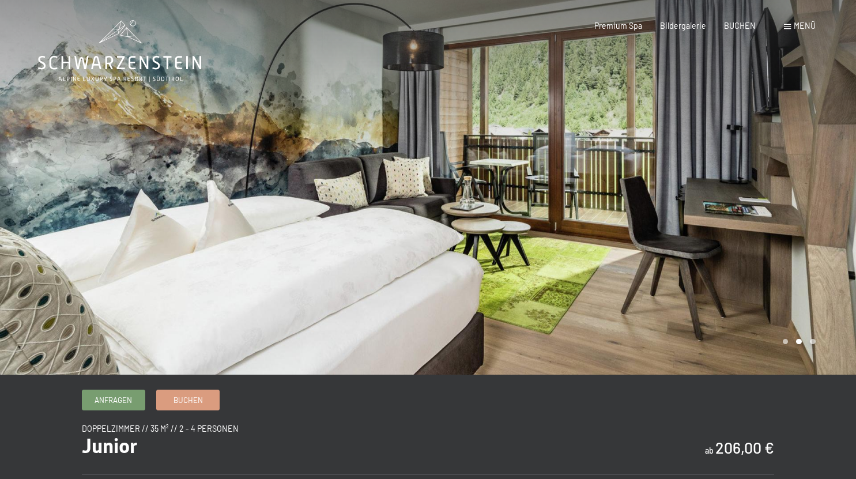
click at [754, 187] on div at bounding box center [642, 187] width 428 height 375
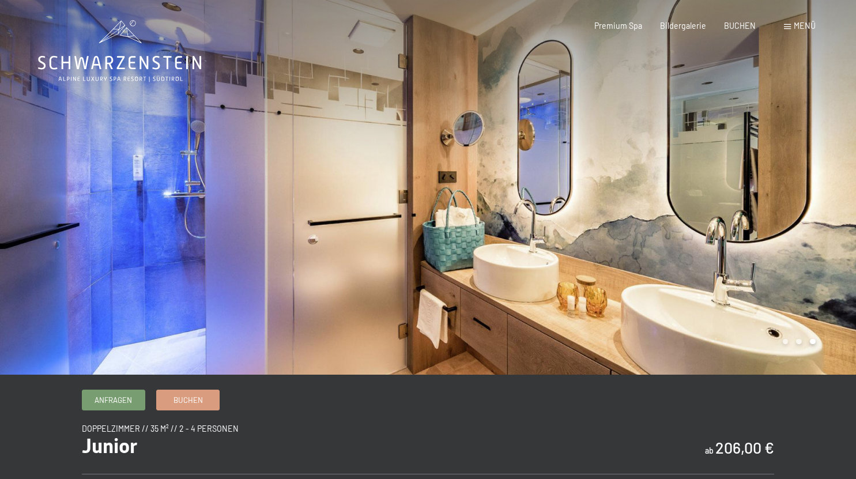
click at [738, 248] on div at bounding box center [642, 187] width 428 height 375
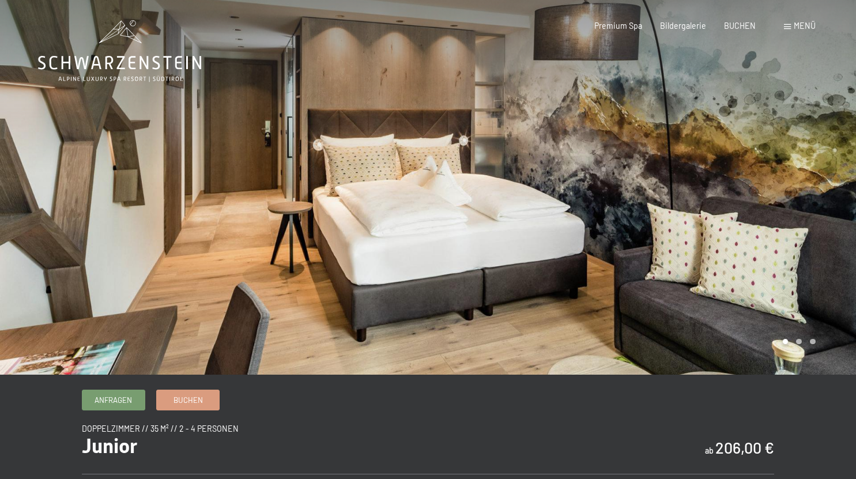
click at [738, 248] on div at bounding box center [642, 187] width 428 height 375
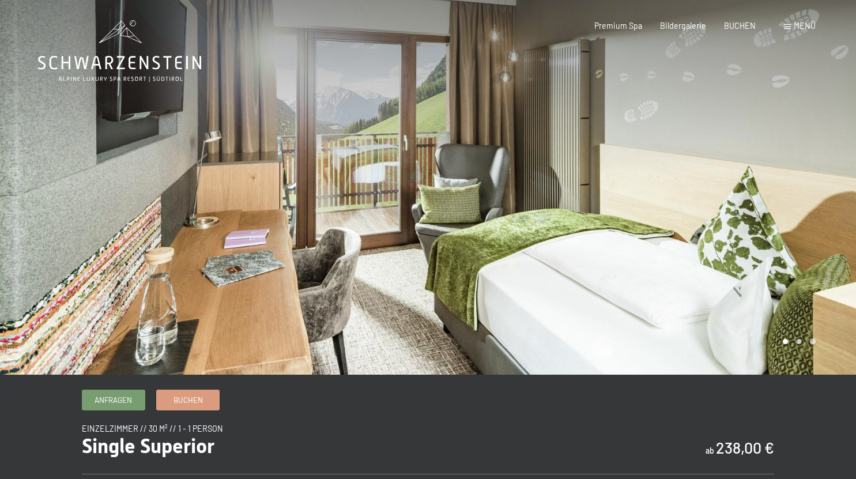
click at [819, 172] on div at bounding box center [642, 187] width 428 height 375
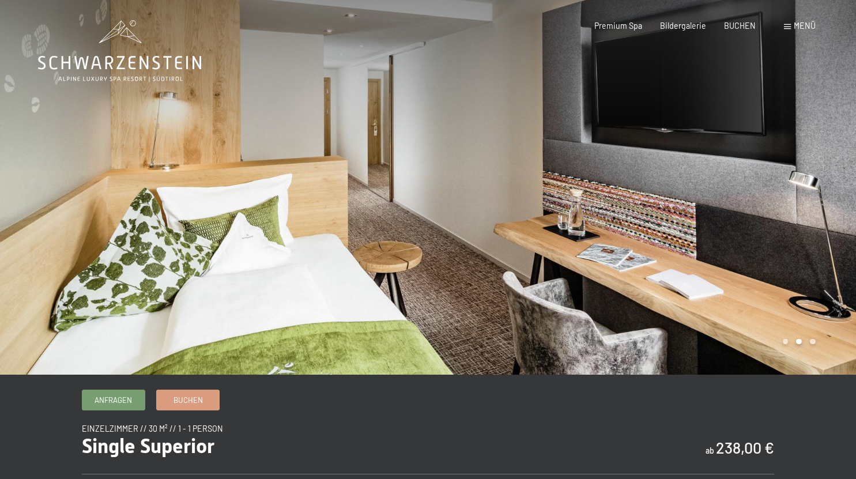
click at [819, 172] on div at bounding box center [642, 187] width 428 height 375
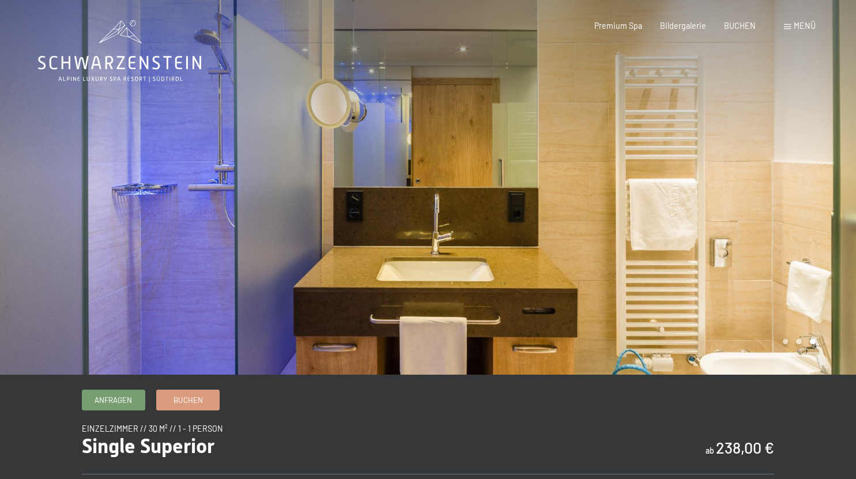
click at [819, 172] on div at bounding box center [642, 187] width 428 height 375
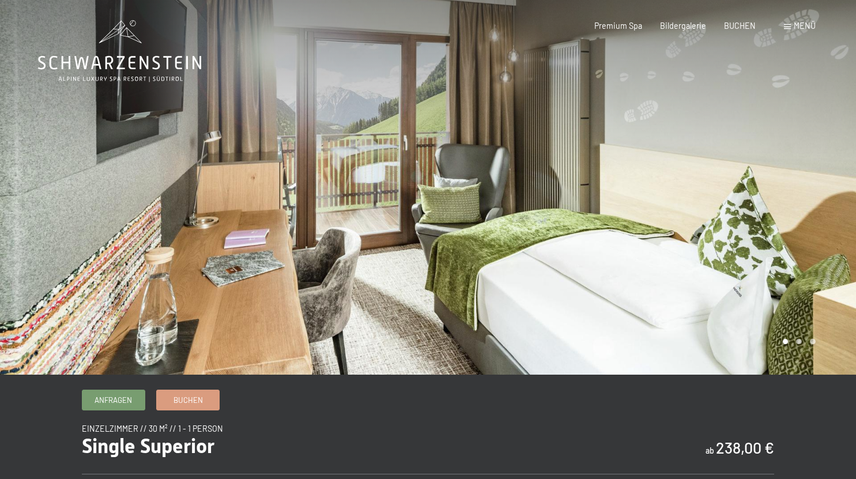
click at [819, 172] on div at bounding box center [642, 187] width 428 height 375
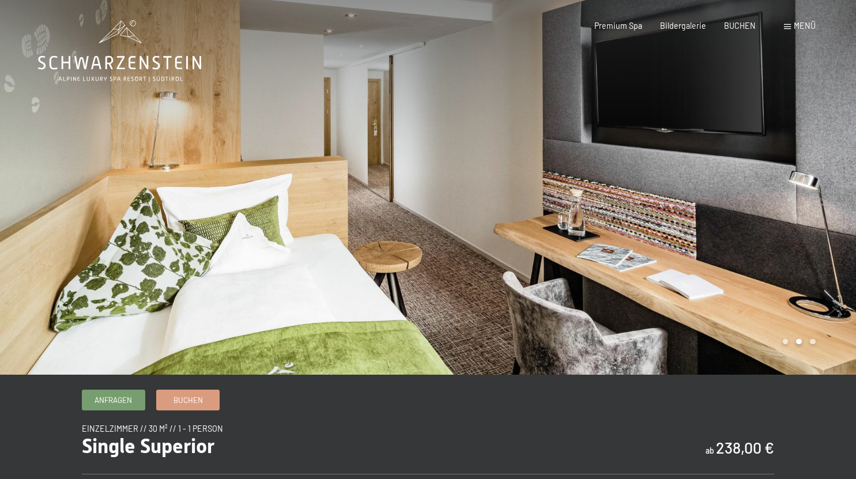
click at [819, 172] on div at bounding box center [642, 187] width 428 height 375
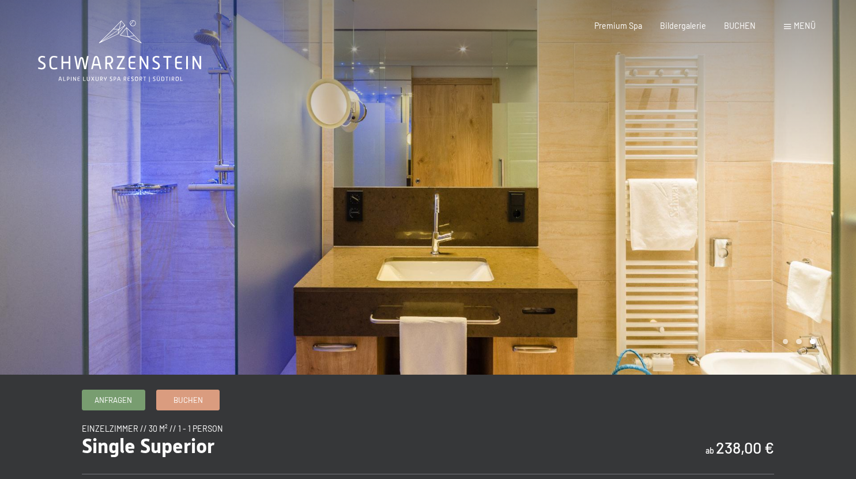
click at [819, 172] on div at bounding box center [642, 187] width 428 height 375
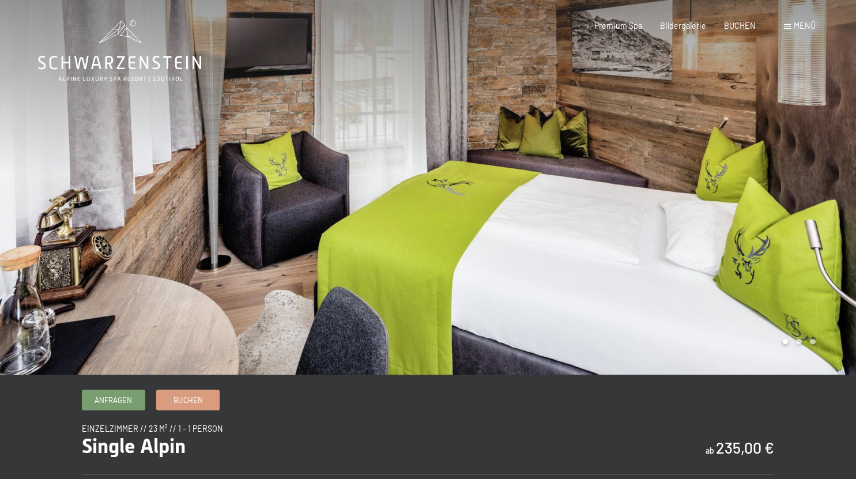
click at [796, 214] on div at bounding box center [642, 187] width 428 height 375
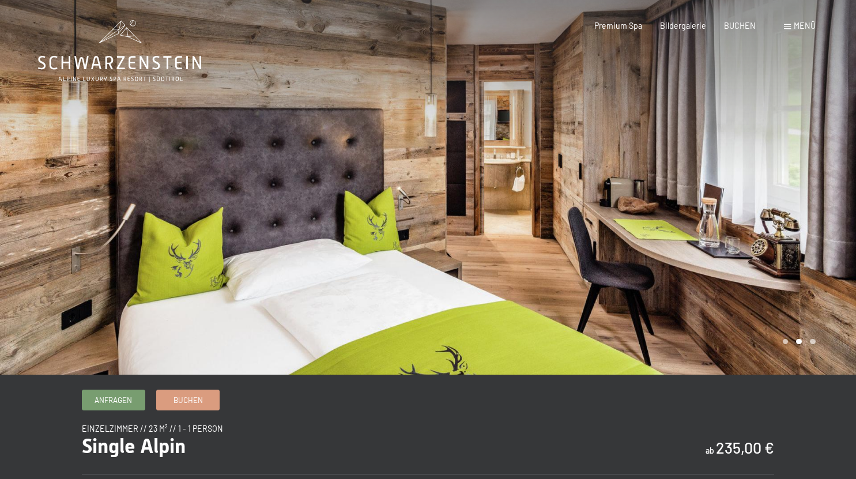
click at [796, 214] on div at bounding box center [642, 187] width 428 height 375
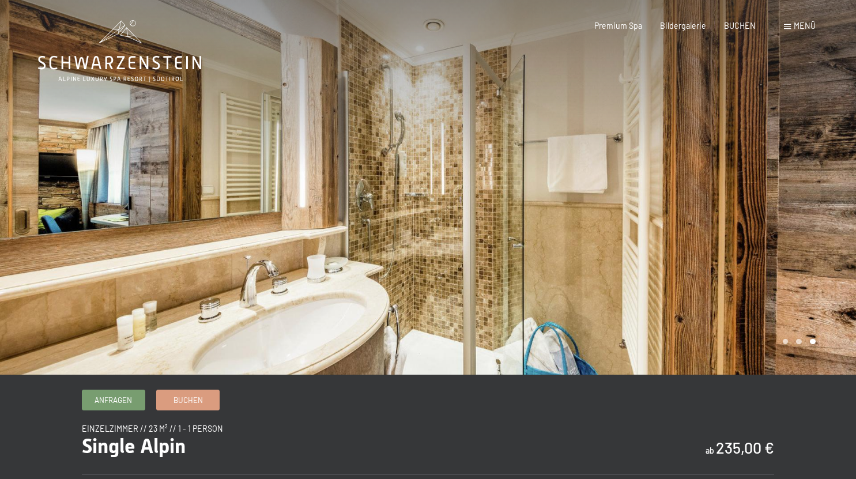
click at [796, 214] on div at bounding box center [642, 187] width 428 height 375
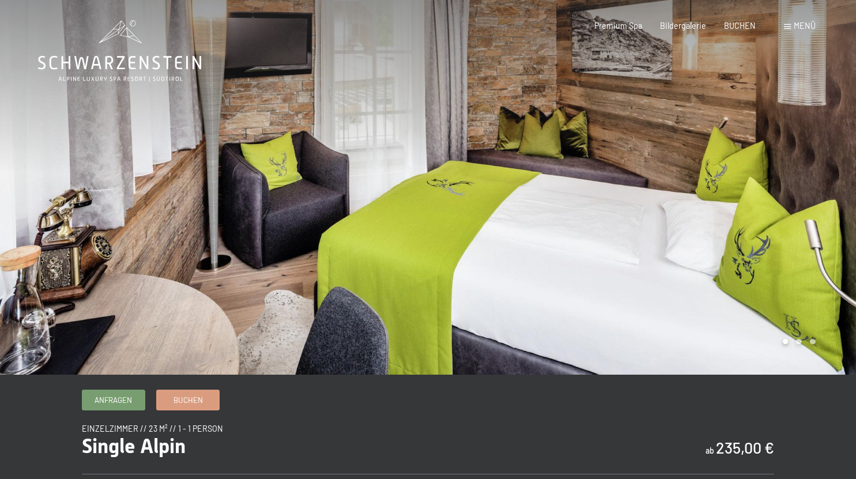
click at [796, 214] on div at bounding box center [642, 187] width 428 height 375
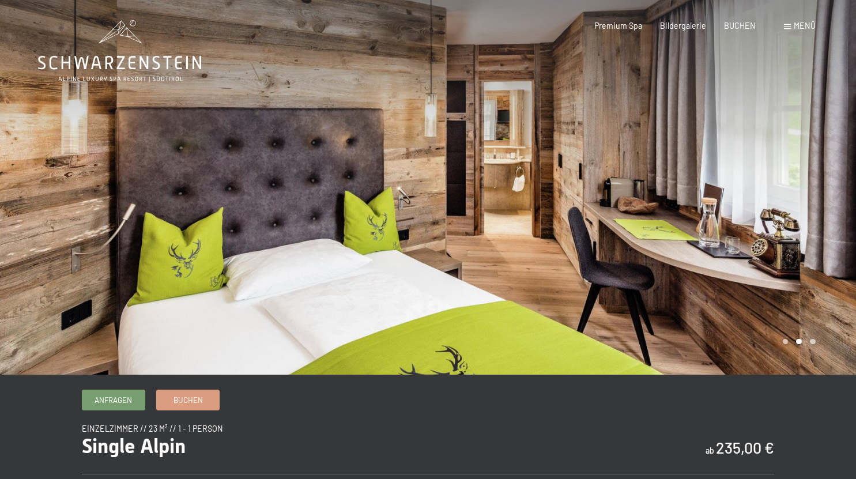
click at [796, 214] on div at bounding box center [642, 187] width 428 height 375
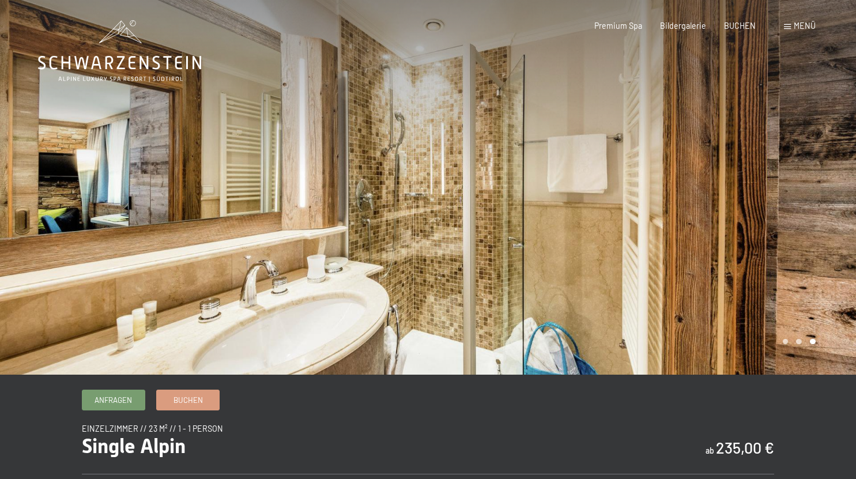
click at [796, 214] on div at bounding box center [642, 187] width 428 height 375
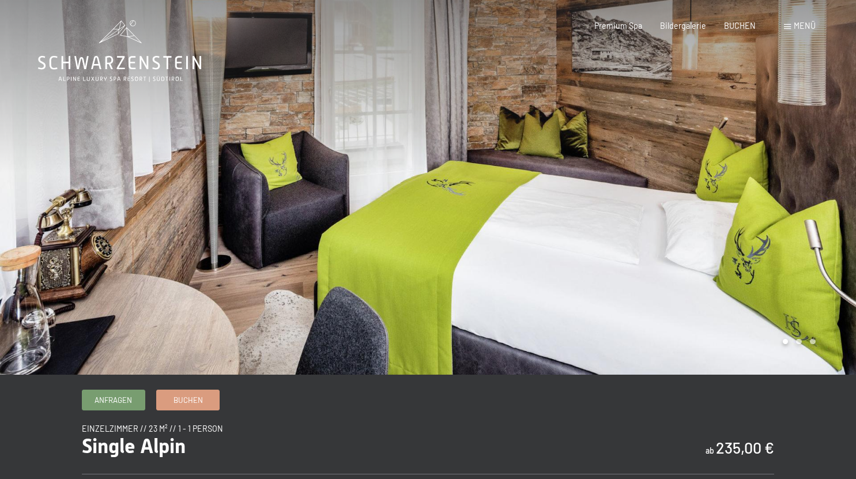
click at [796, 214] on div at bounding box center [642, 187] width 428 height 375
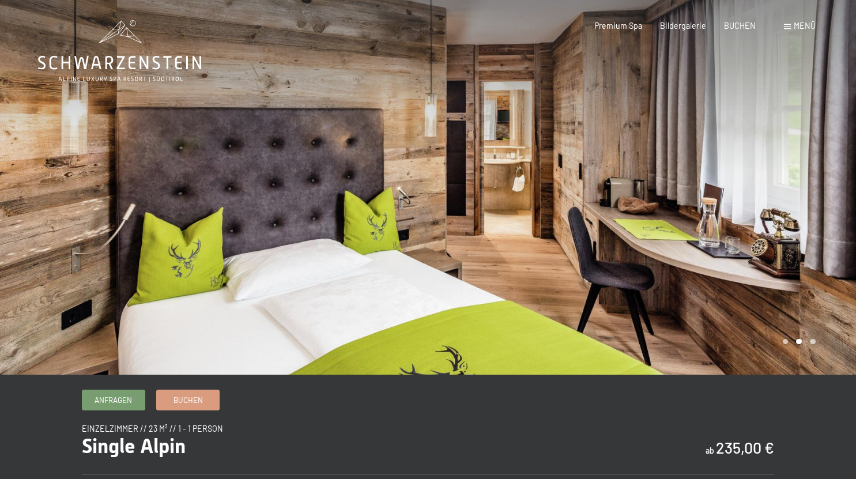
click at [783, 198] on div at bounding box center [642, 187] width 428 height 375
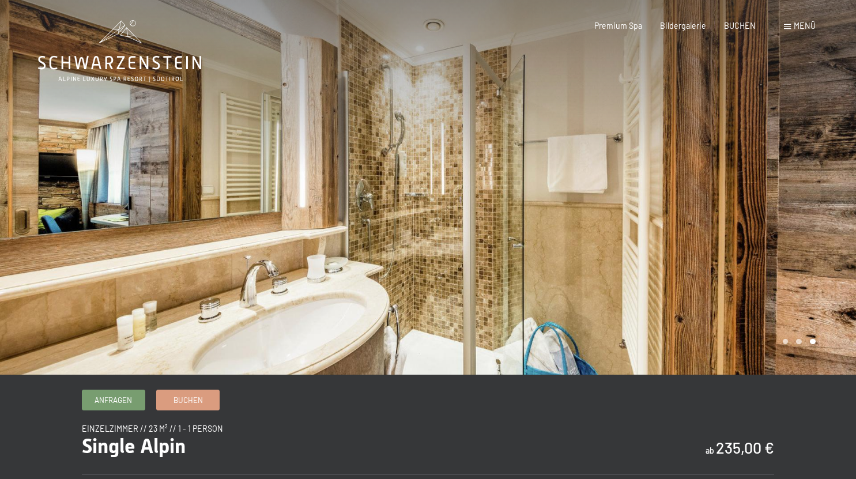
click at [783, 198] on div at bounding box center [642, 187] width 428 height 375
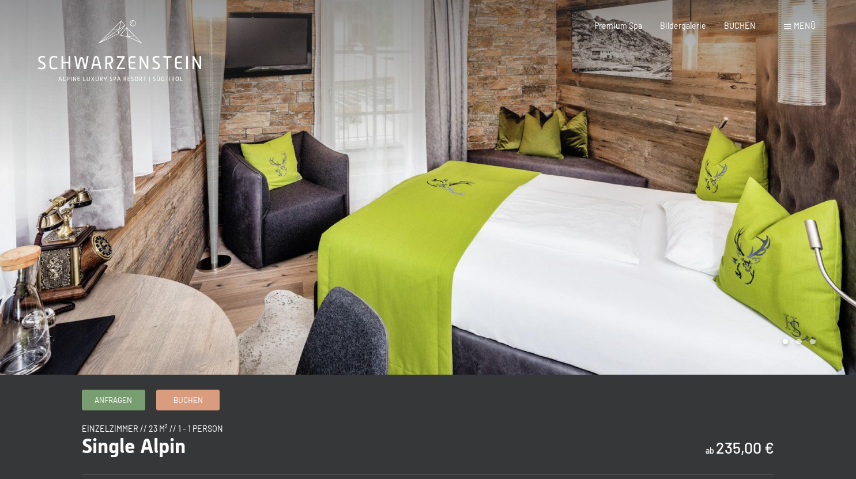
click at [783, 198] on div at bounding box center [642, 187] width 428 height 375
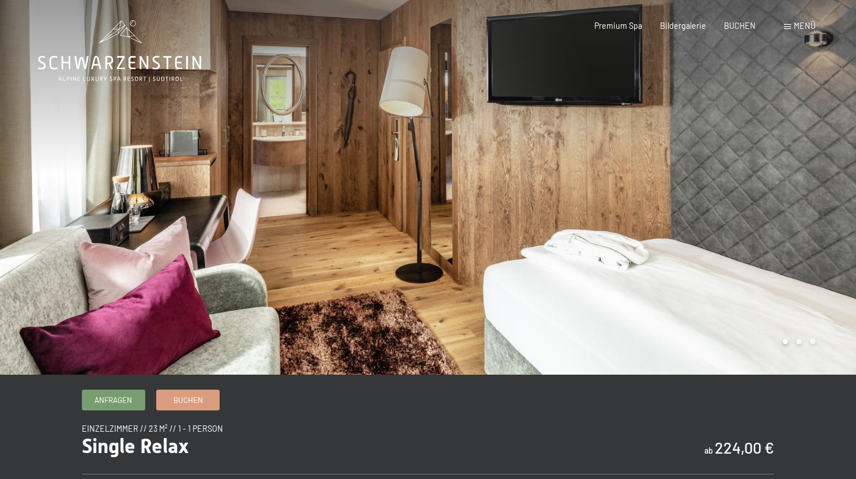
click at [806, 204] on div at bounding box center [642, 187] width 428 height 375
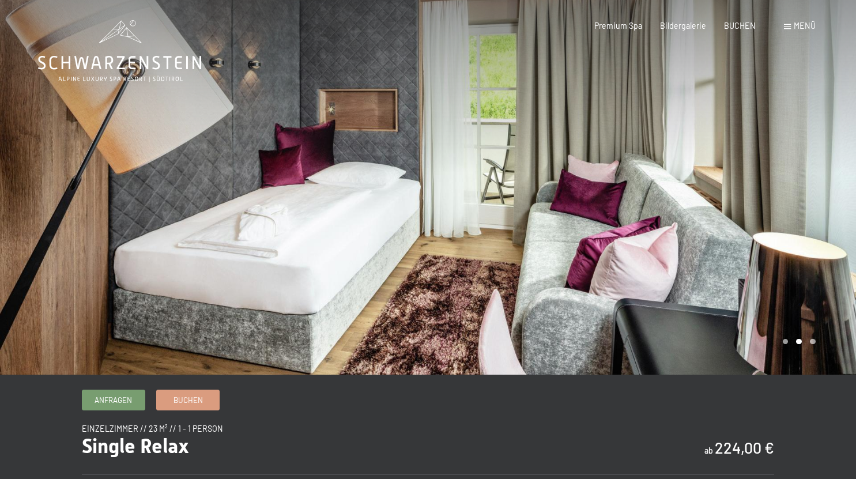
click at [806, 204] on div at bounding box center [642, 187] width 428 height 375
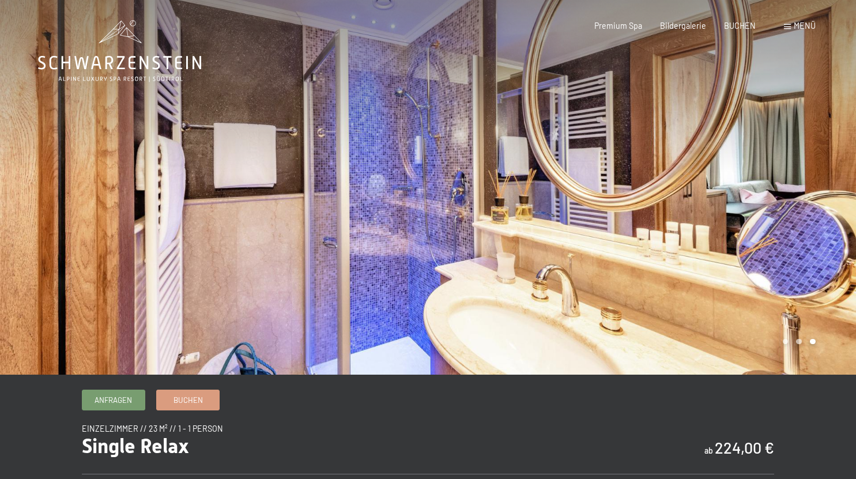
click at [806, 204] on div at bounding box center [642, 187] width 428 height 375
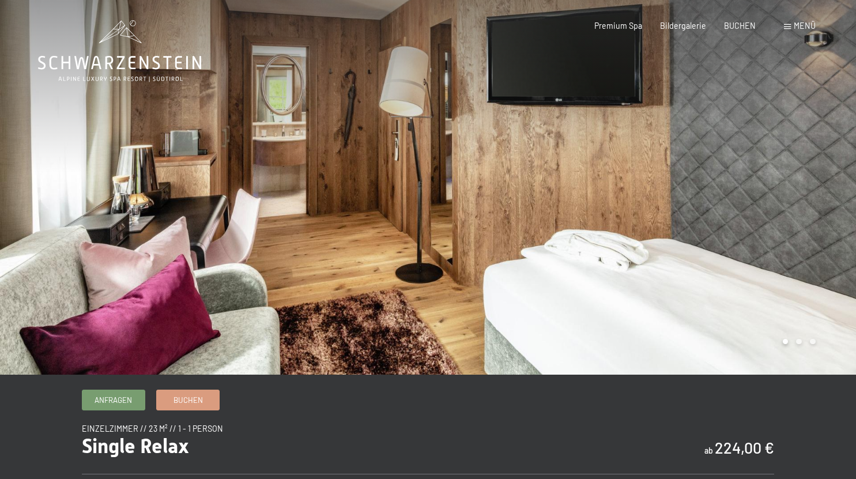
click at [806, 204] on div at bounding box center [642, 187] width 428 height 375
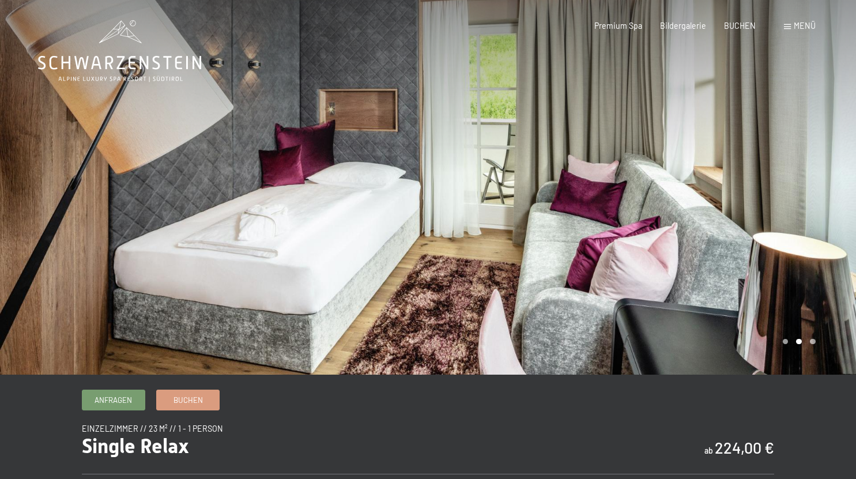
click at [806, 204] on div at bounding box center [642, 187] width 428 height 375
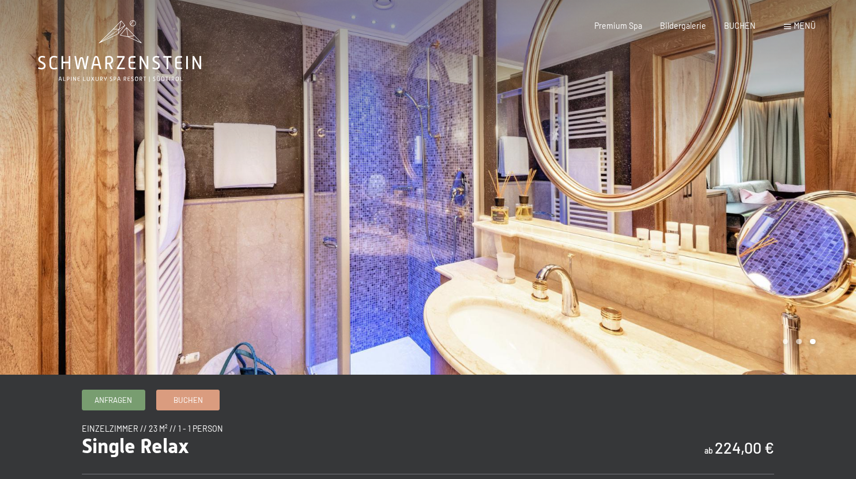
click at [806, 204] on div at bounding box center [642, 187] width 428 height 375
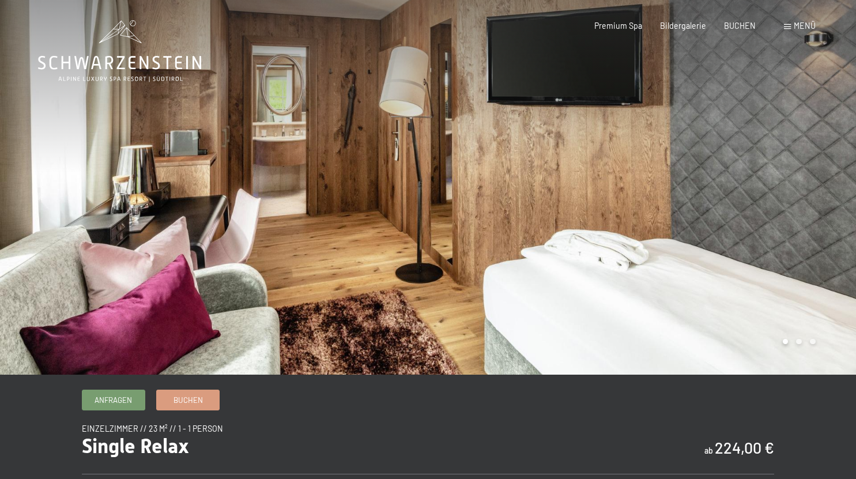
click at [806, 204] on div at bounding box center [642, 187] width 428 height 375
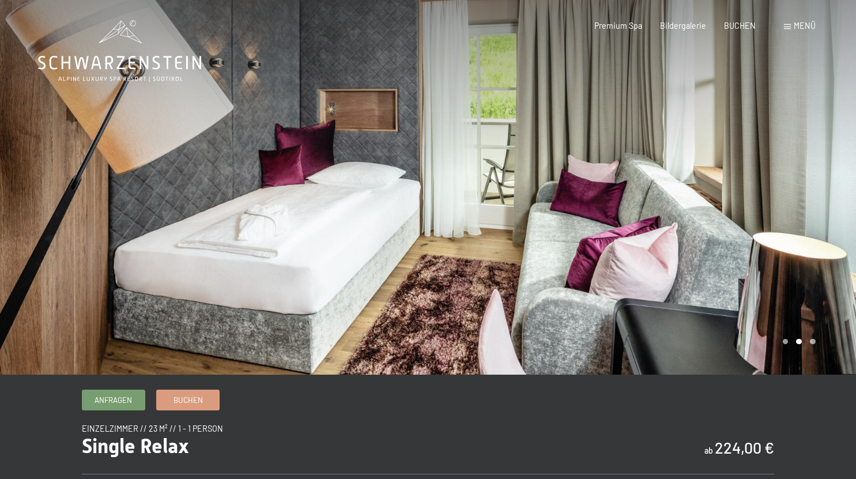
click at [806, 204] on div at bounding box center [642, 187] width 428 height 375
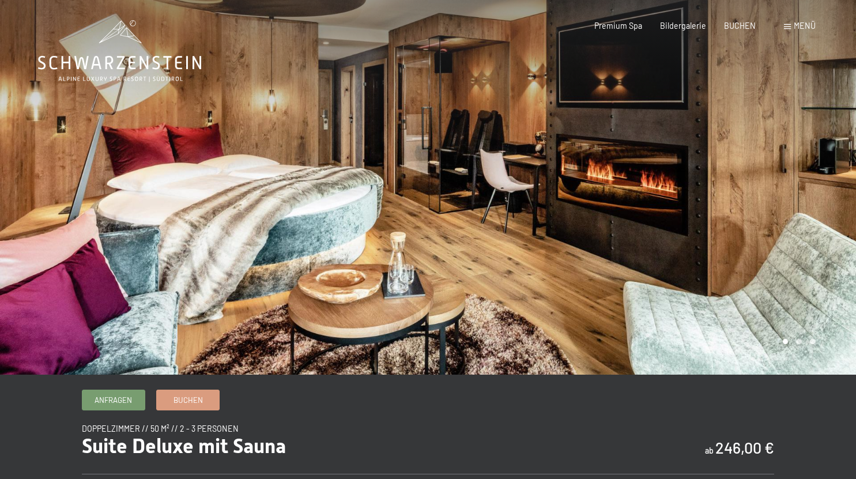
click at [812, 186] on div at bounding box center [642, 187] width 428 height 375
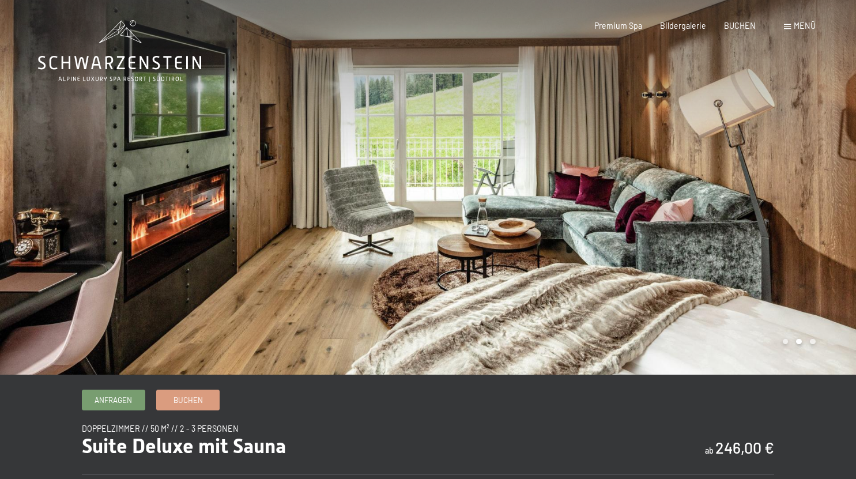
click at [812, 186] on div at bounding box center [642, 187] width 428 height 375
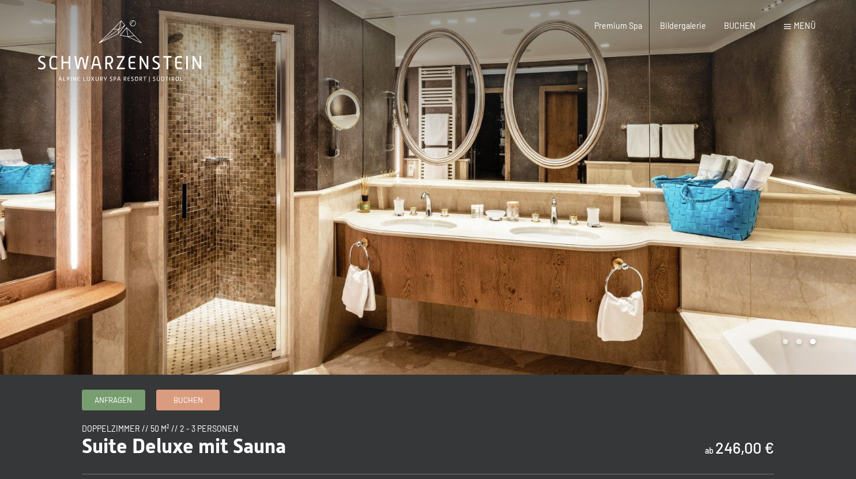
click at [812, 186] on div at bounding box center [642, 187] width 428 height 375
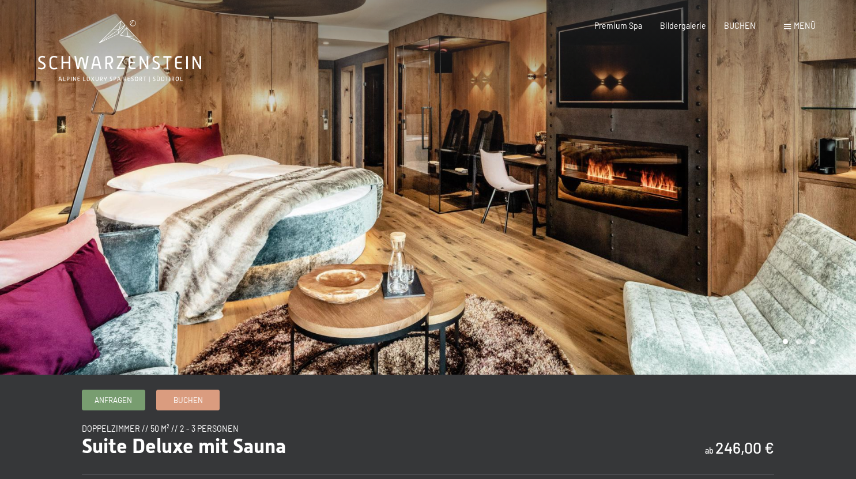
click at [812, 186] on div at bounding box center [642, 187] width 428 height 375
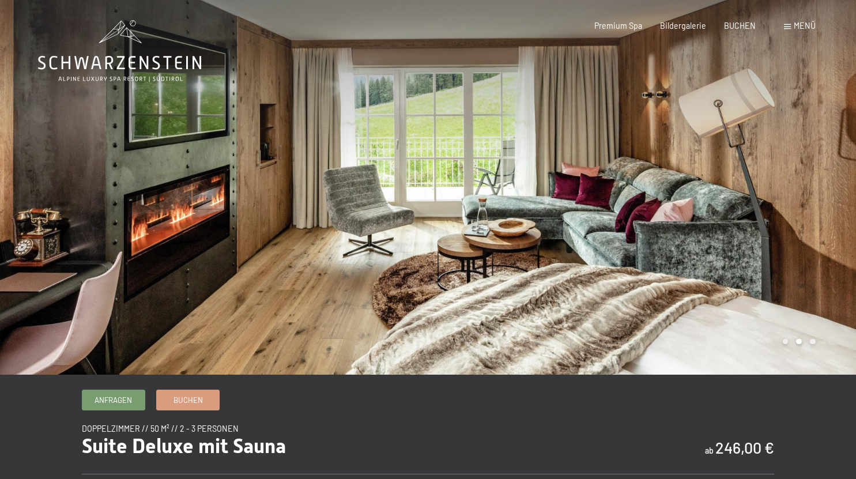
click at [812, 186] on div at bounding box center [642, 187] width 428 height 375
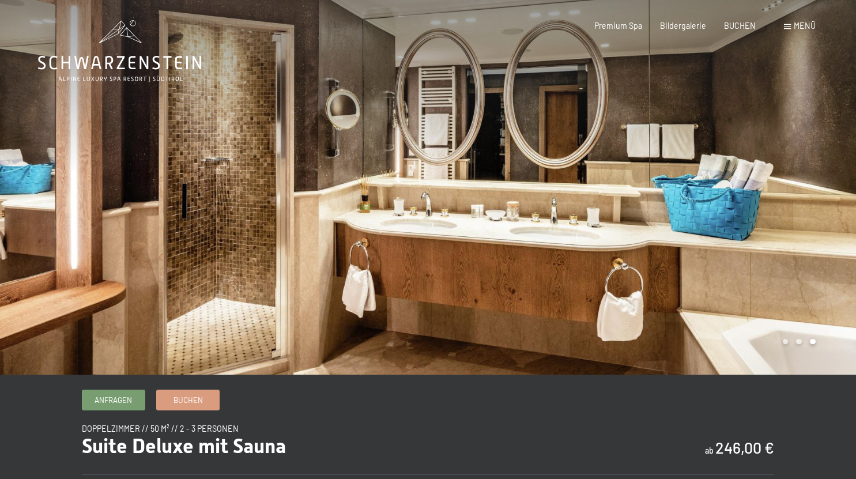
click at [804, 142] on div at bounding box center [642, 187] width 428 height 375
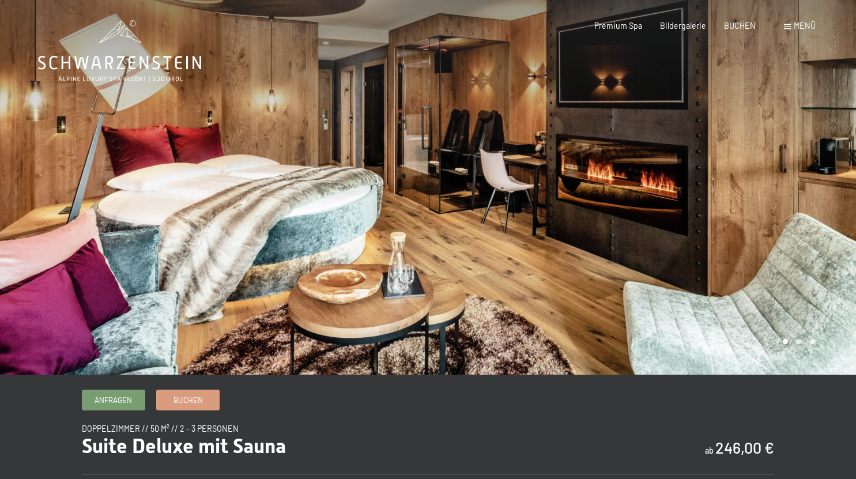
click at [804, 142] on div at bounding box center [642, 187] width 428 height 375
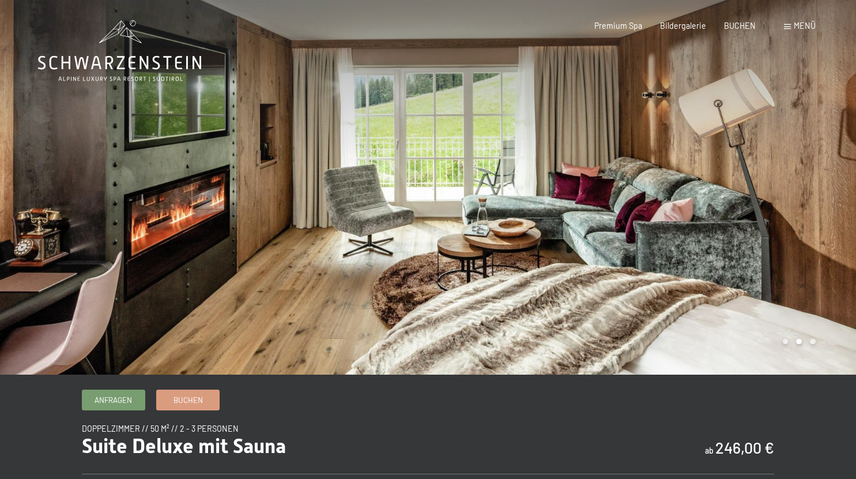
click at [806, 173] on div at bounding box center [642, 187] width 428 height 375
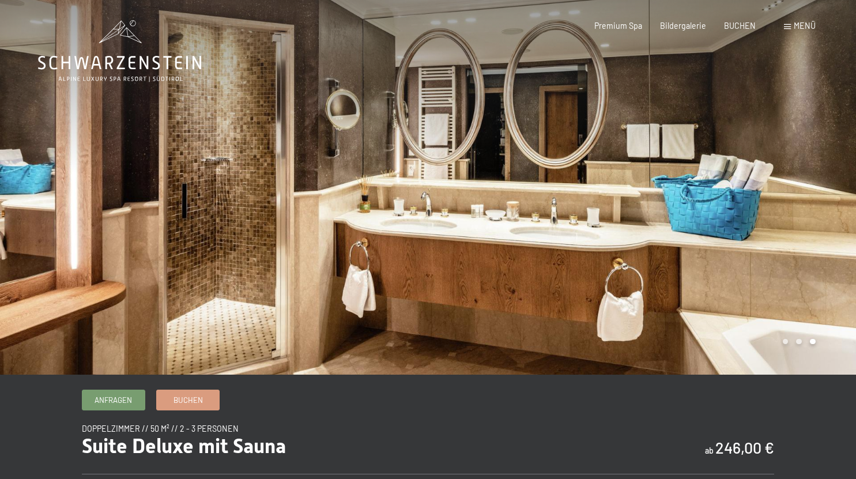
click at [806, 173] on div at bounding box center [642, 187] width 428 height 375
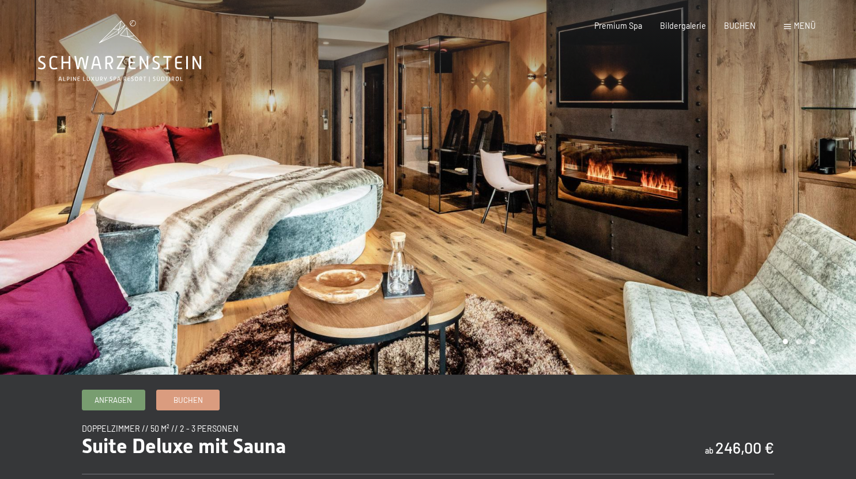
click at [806, 173] on div at bounding box center [642, 187] width 428 height 375
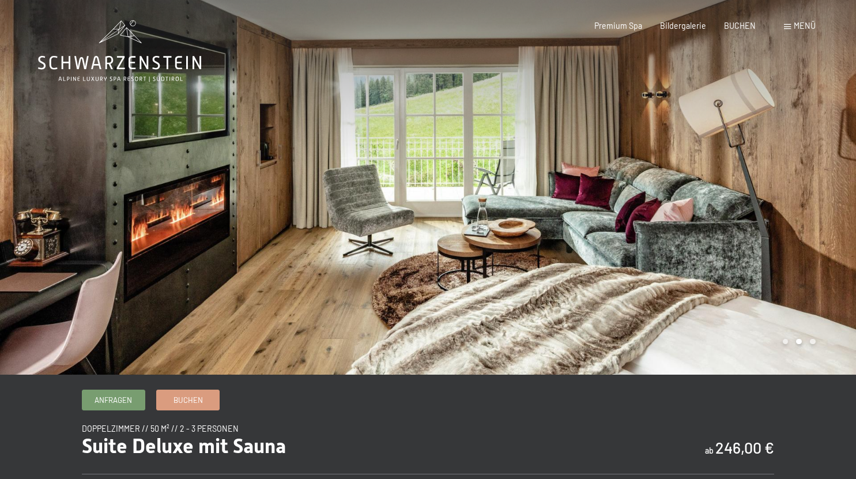
click at [795, 180] on div at bounding box center [642, 187] width 428 height 375
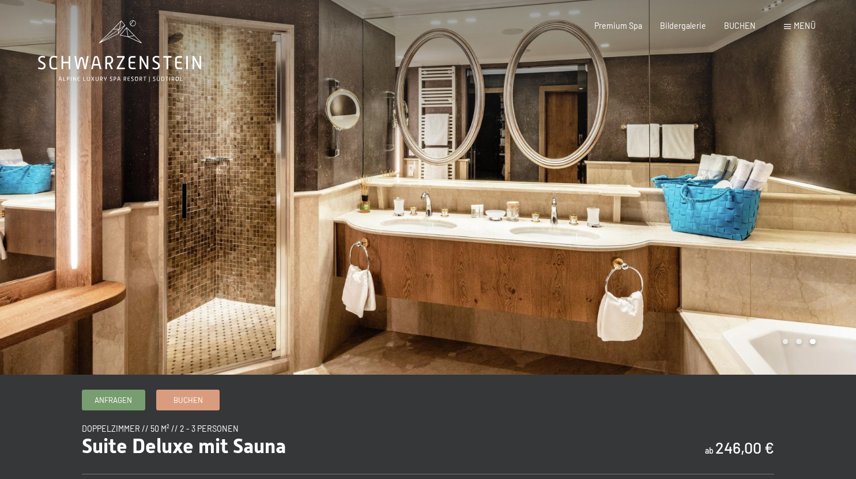
click at [795, 180] on div at bounding box center [642, 187] width 428 height 375
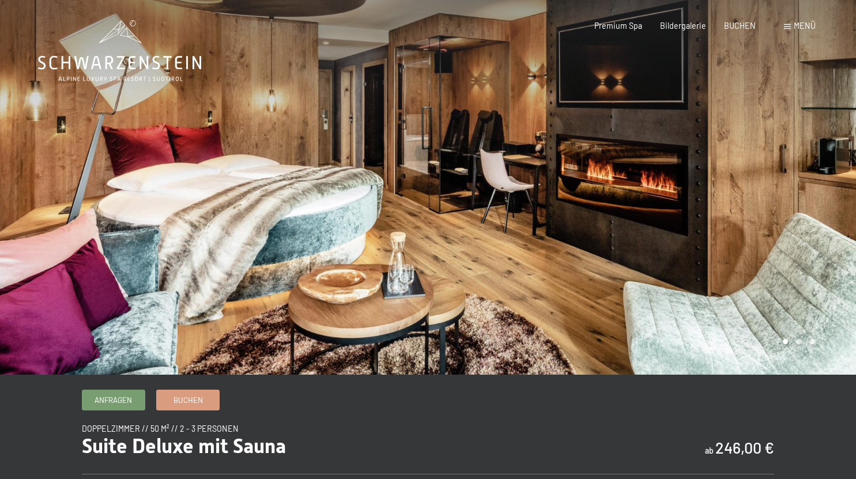
click at [795, 180] on div at bounding box center [642, 187] width 428 height 375
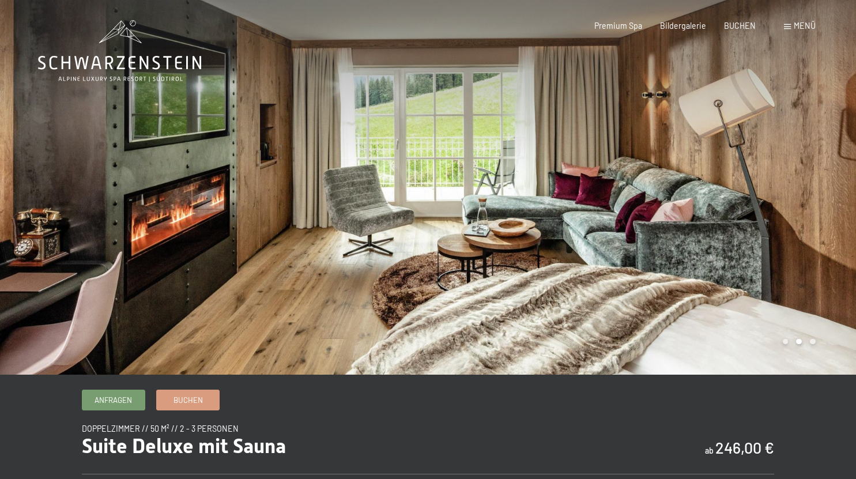
click at [795, 180] on div at bounding box center [642, 187] width 428 height 375
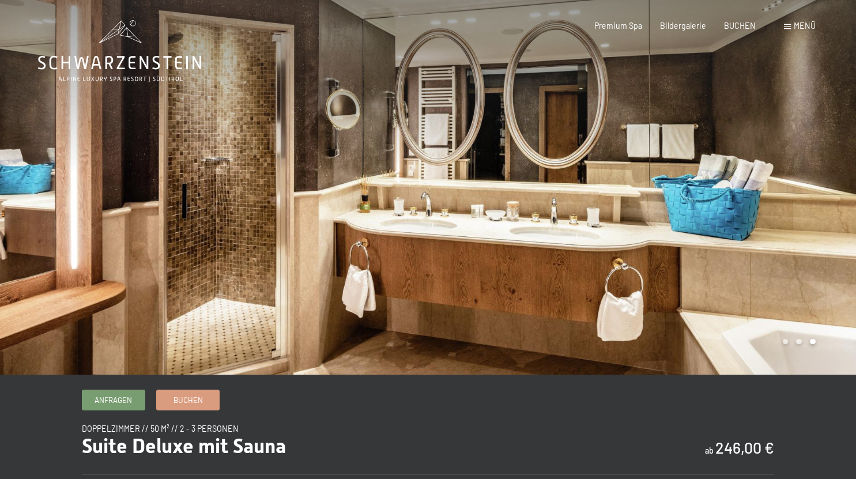
click at [795, 180] on div at bounding box center [642, 187] width 428 height 375
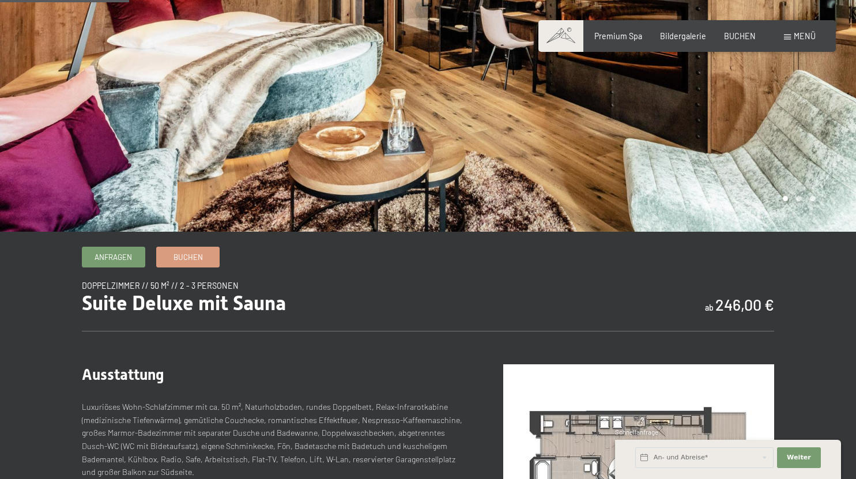
scroll to position [210, 0]
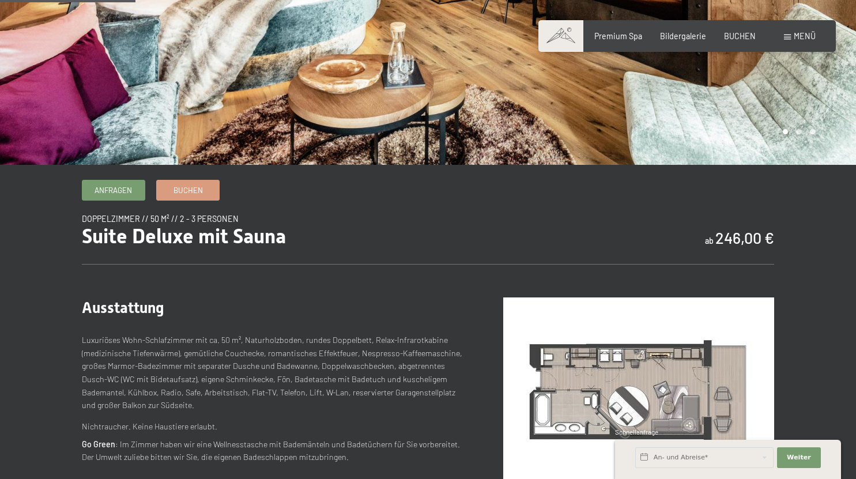
click at [619, 381] on img at bounding box center [638, 398] width 271 height 203
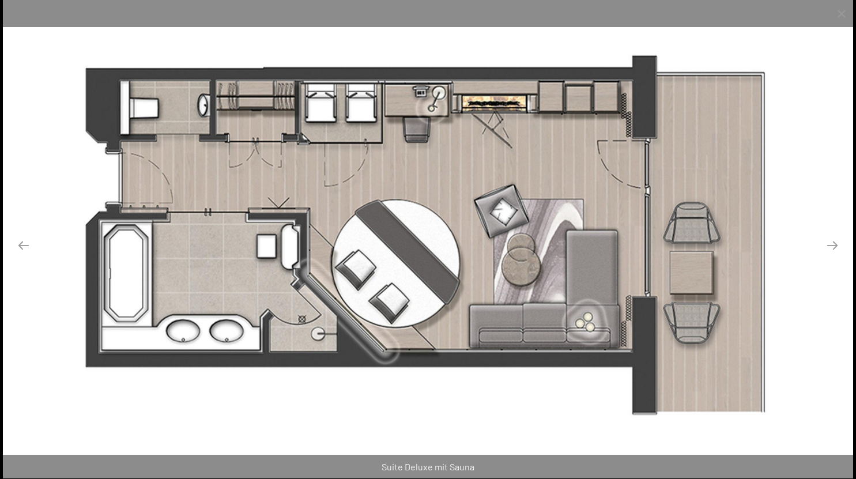
click at [574, 150] on img at bounding box center [428, 239] width 850 height 478
click at [835, 247] on button "Next slide" at bounding box center [832, 245] width 24 height 22
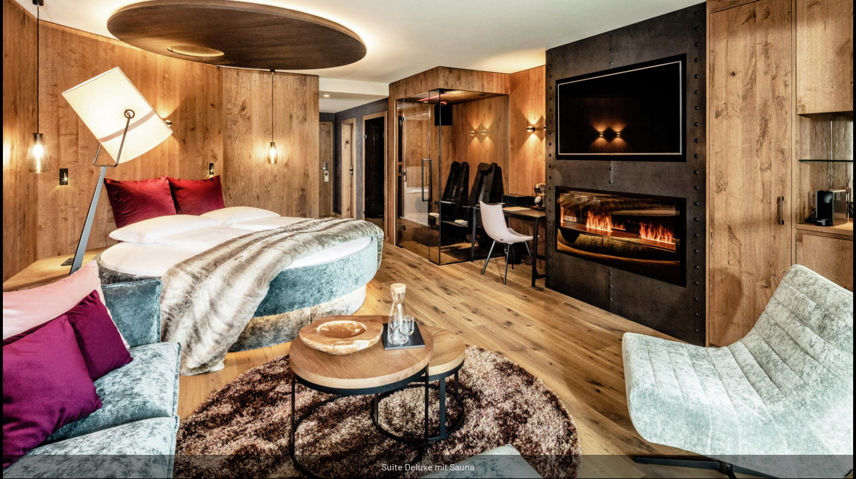
click at [835, 247] on button "Next slide" at bounding box center [838, 245] width 24 height 22
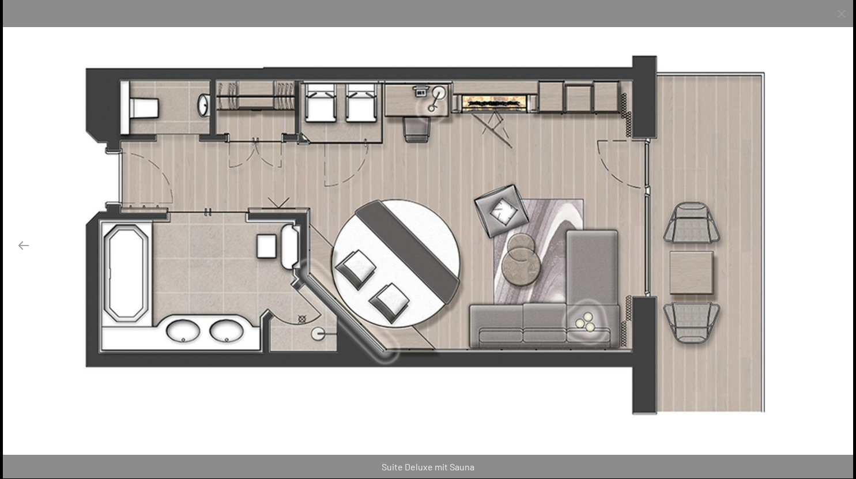
click at [835, 247] on button "Next slide" at bounding box center [832, 245] width 24 height 22
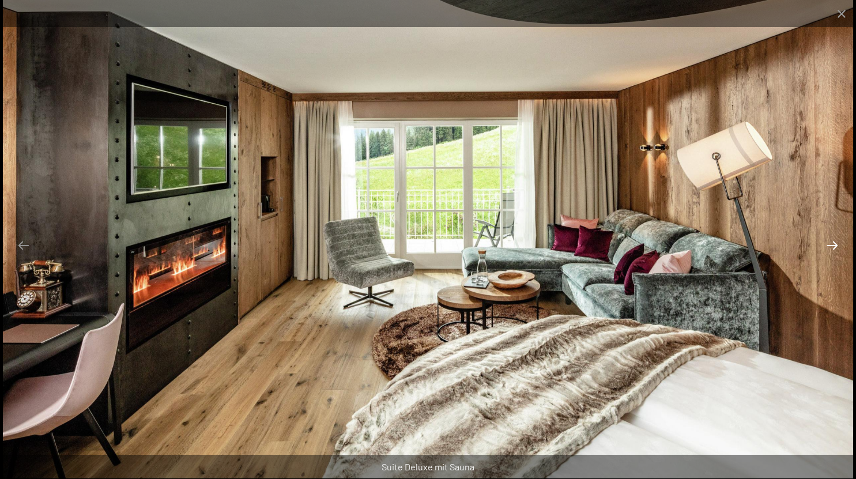
click at [835, 247] on button "Next slide" at bounding box center [832, 245] width 24 height 22
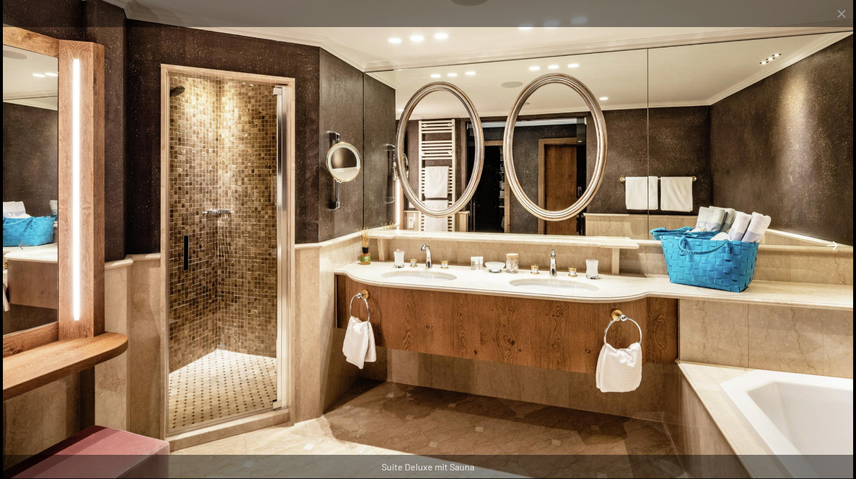
click at [835, 247] on button "Next slide" at bounding box center [832, 245] width 24 height 22
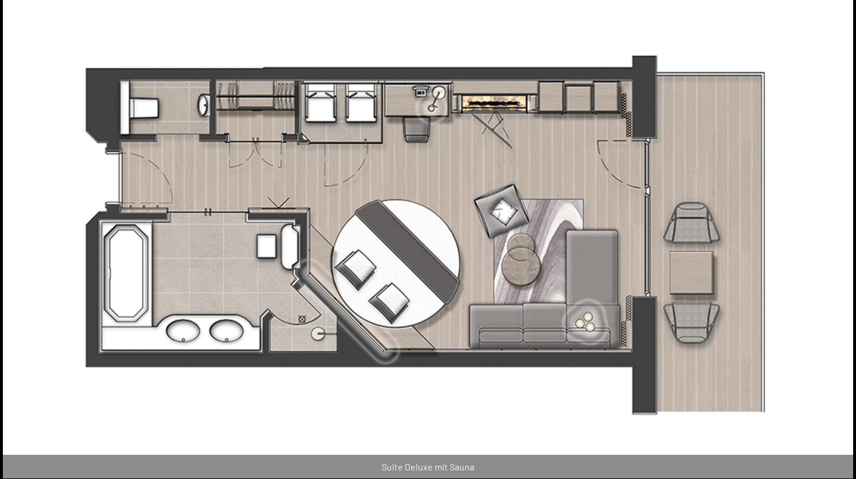
click at [835, 247] on button "Next slide" at bounding box center [838, 245] width 24 height 22
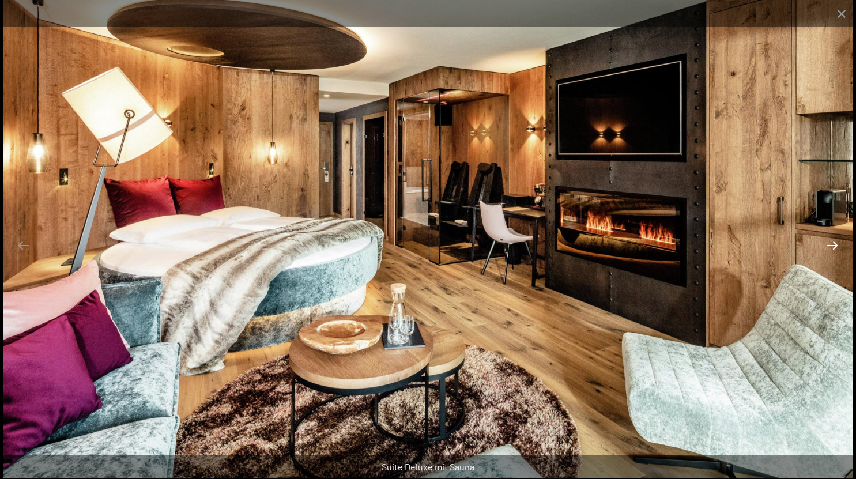
click at [835, 247] on button "Next slide" at bounding box center [832, 245] width 24 height 22
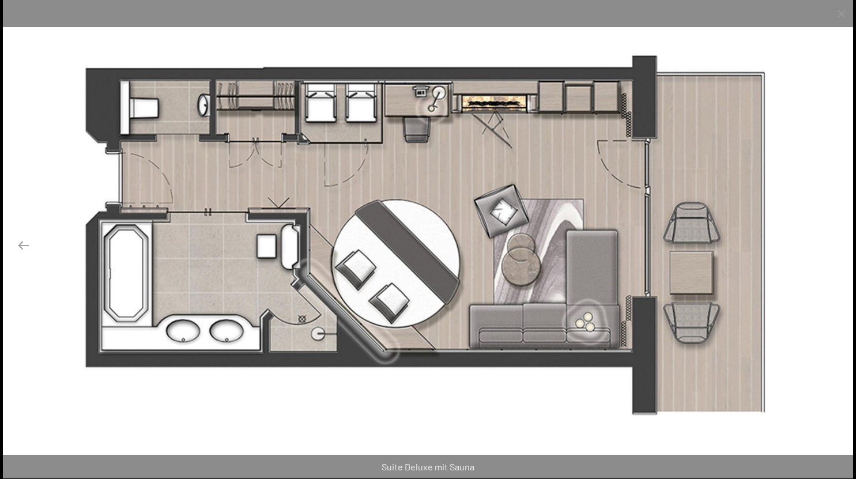
click at [835, 247] on button "Next slide" at bounding box center [832, 245] width 24 height 22
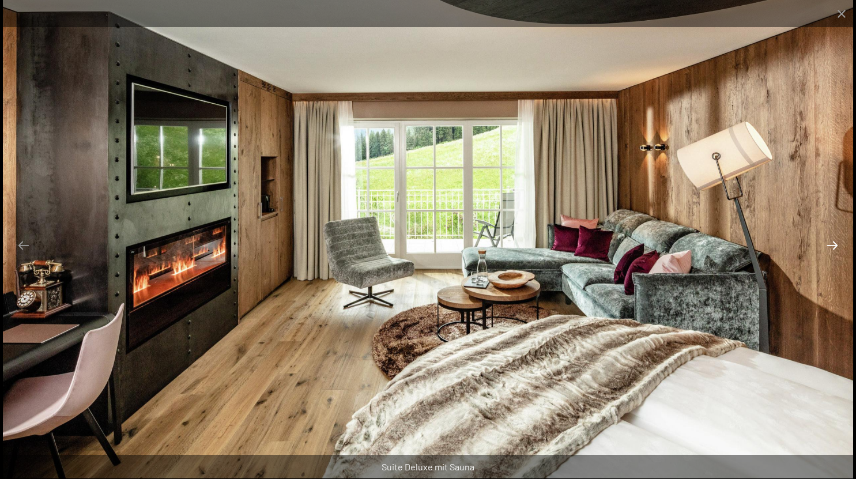
click at [835, 247] on button "Next slide" at bounding box center [832, 245] width 24 height 22
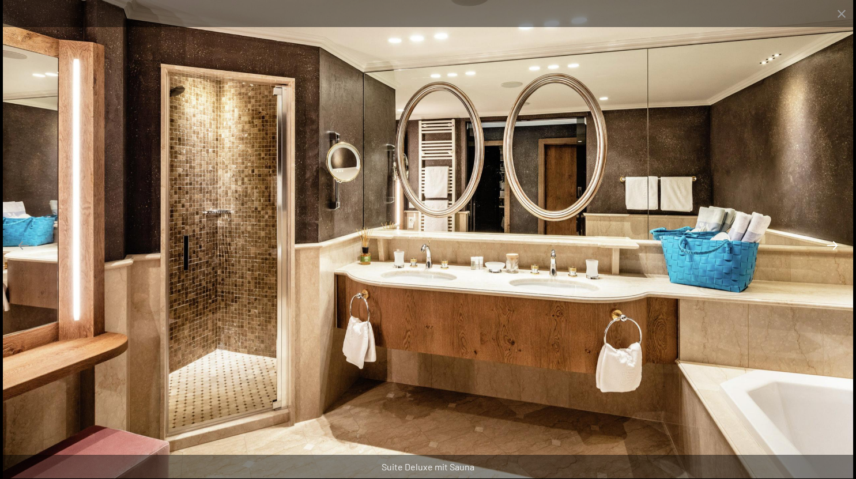
click at [835, 247] on button "Next slide" at bounding box center [832, 245] width 24 height 22
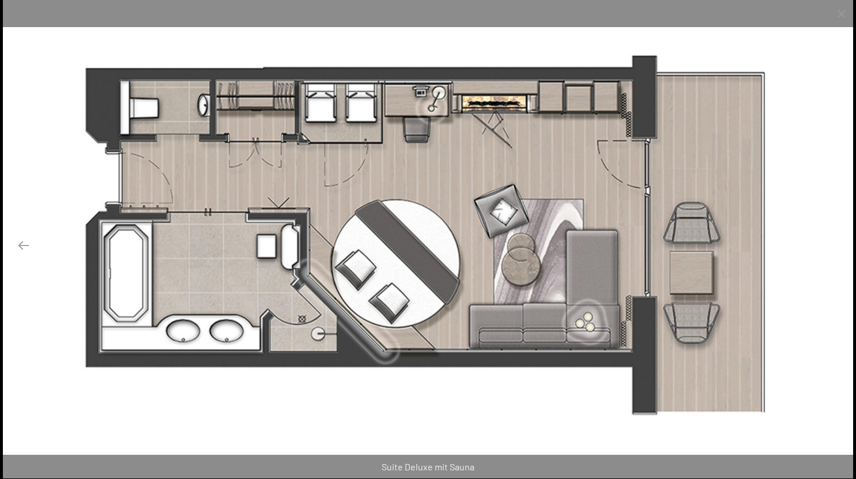
click at [835, 247] on button "Next slide" at bounding box center [832, 245] width 24 height 22
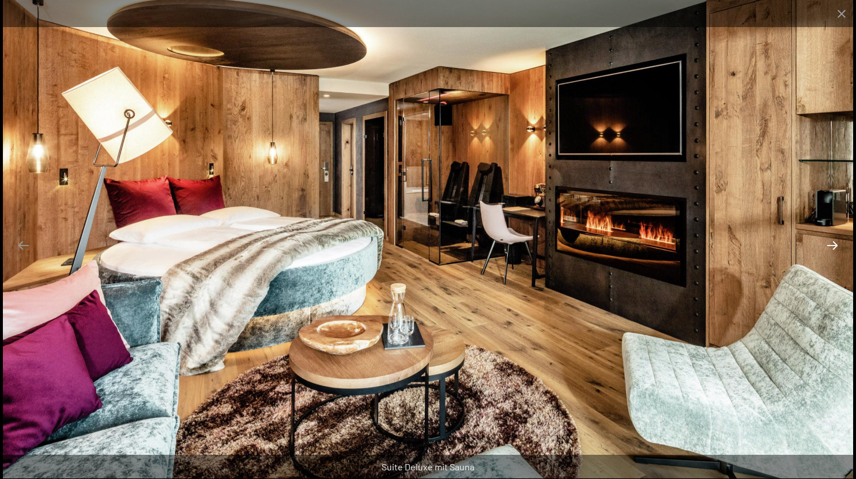
click at [835, 247] on button "Next slide" at bounding box center [832, 245] width 24 height 22
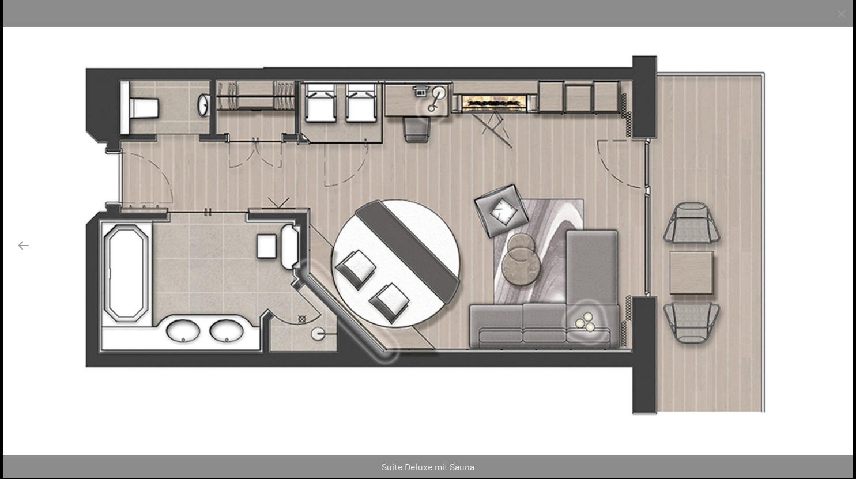
click at [835, 247] on button "Next slide" at bounding box center [832, 245] width 24 height 22
